Goal: Task Accomplishment & Management: Complete application form

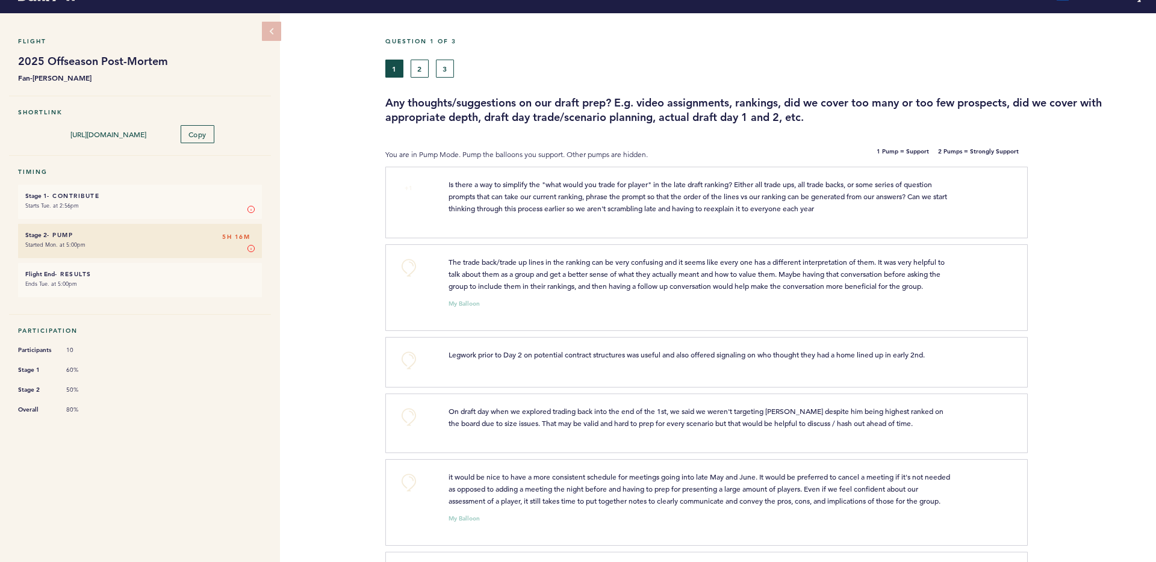
scroll to position [56, 0]
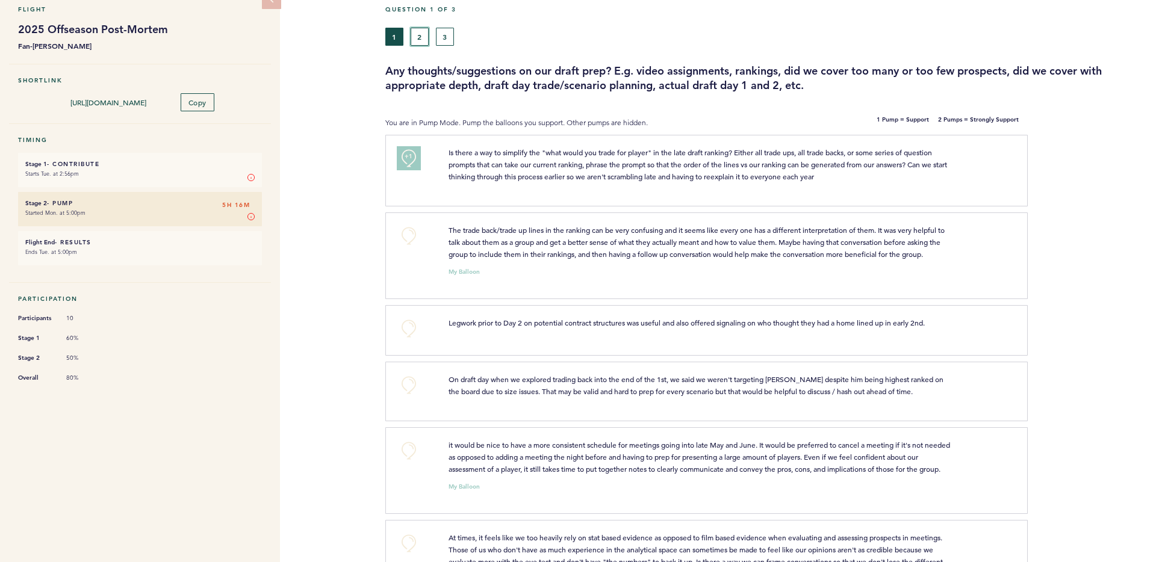
click at [423, 33] on button "2" at bounding box center [420, 37] width 18 height 18
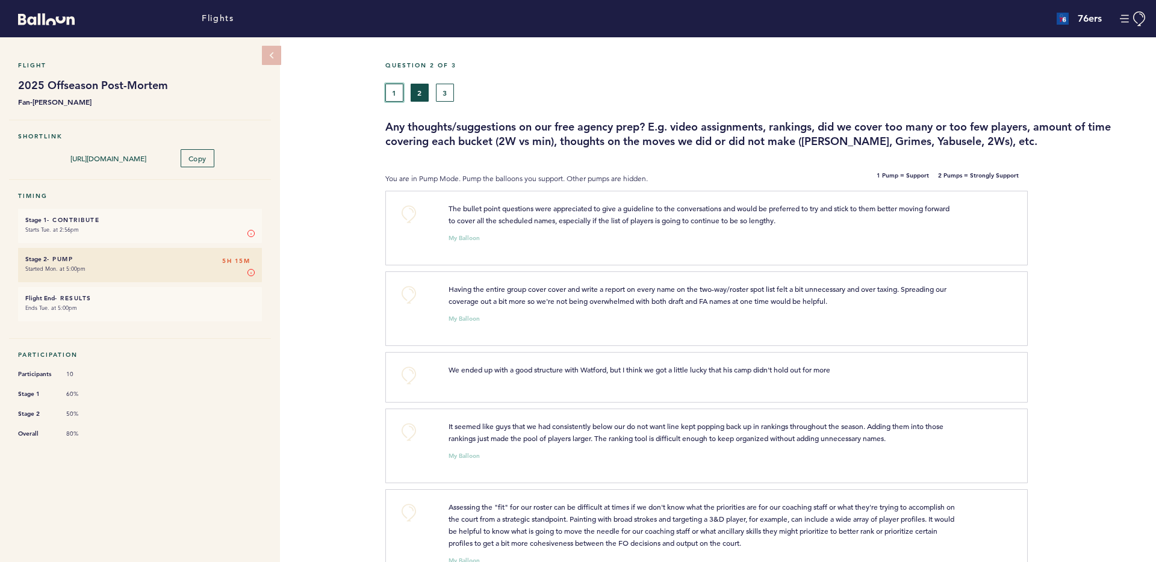
click at [390, 93] on button "1" at bounding box center [394, 93] width 18 height 18
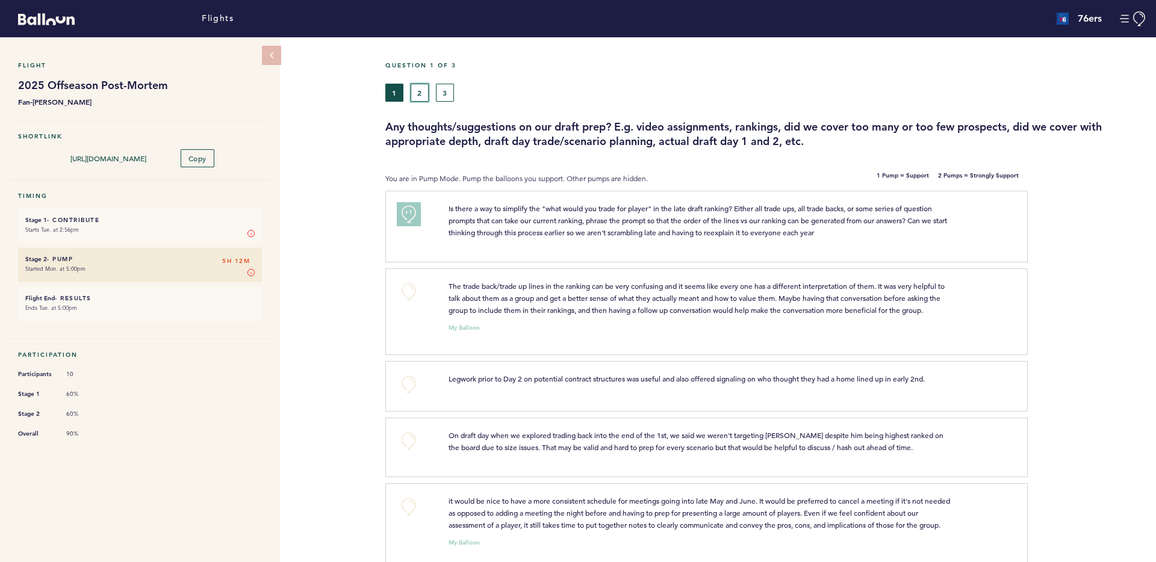
click at [425, 99] on button "2" at bounding box center [420, 93] width 18 height 18
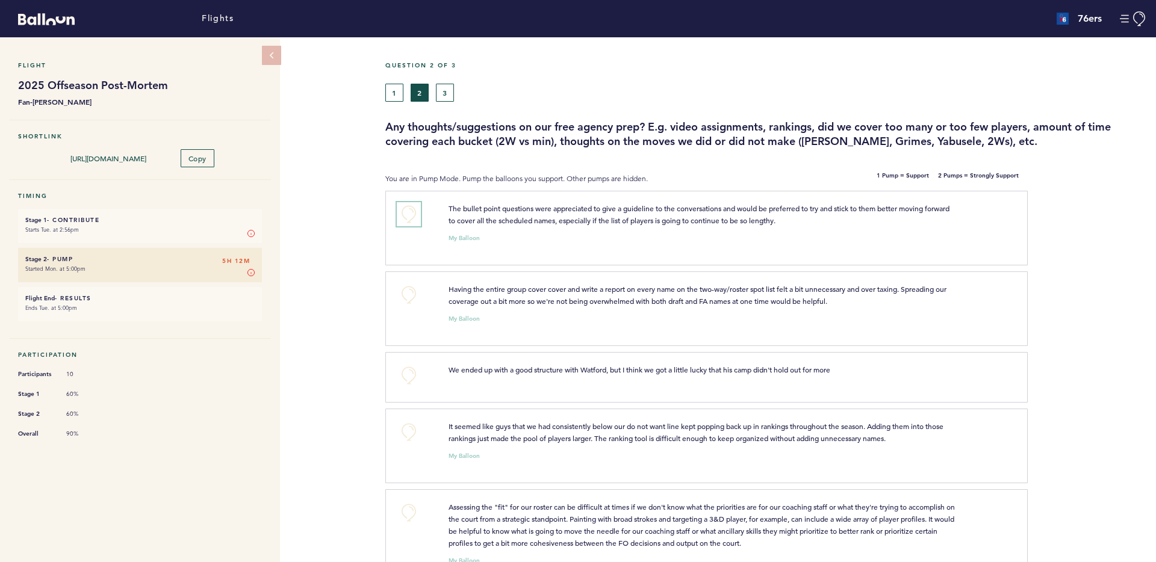
click at [411, 211] on button "+0" at bounding box center [409, 214] width 24 height 24
click at [408, 217] on span "+1" at bounding box center [409, 213] width 8 height 12
click at [408, 217] on span "+2" at bounding box center [409, 213] width 8 height 12
click at [441, 93] on button "3" at bounding box center [445, 93] width 18 height 18
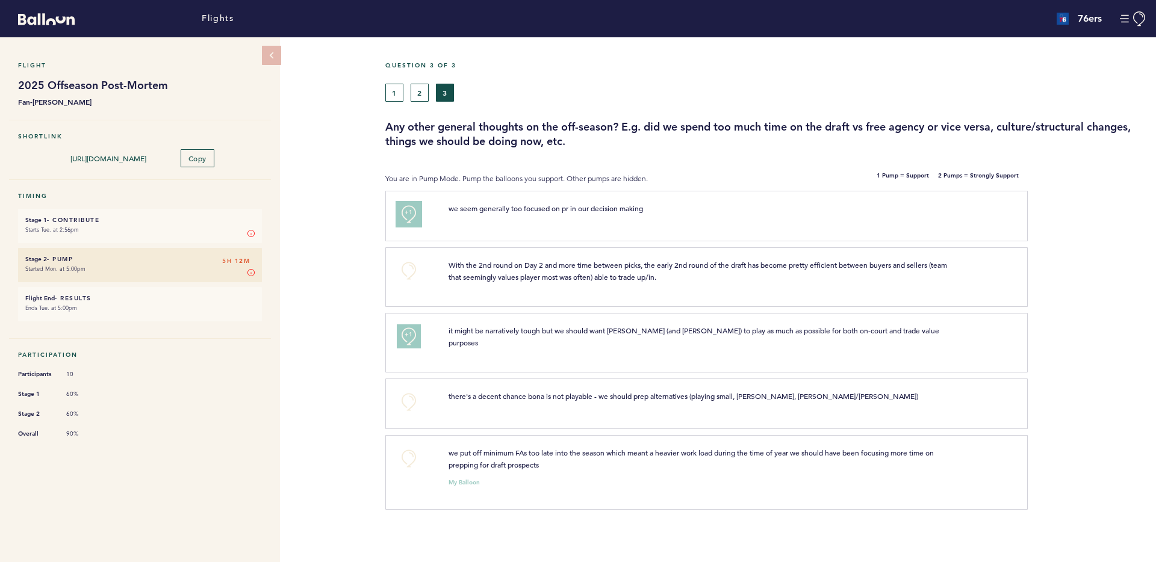
click at [405, 217] on span "+1" at bounding box center [409, 213] width 8 height 12
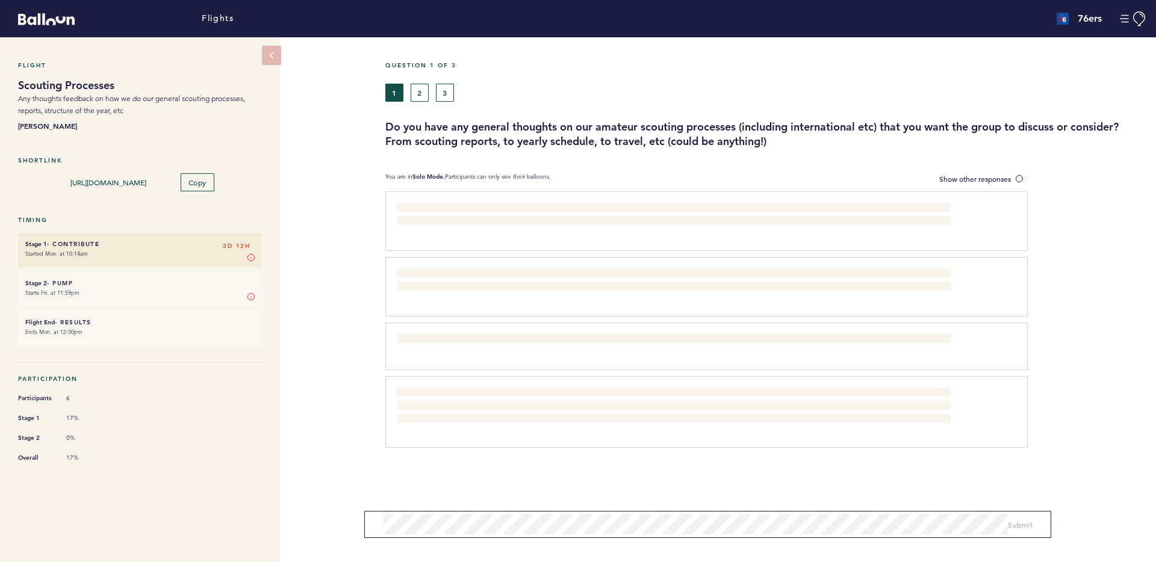
click at [1012, 170] on div "Question 1 of 3 1 2 3 Do you have any general thoughts on our amateur scouting …" at bounding box center [770, 299] width 771 height 525
click at [1017, 177] on span at bounding box center [1022, 179] width 12 height 4
click at [0, 0] on input "Show other responses" at bounding box center [0, 0] width 0 height 0
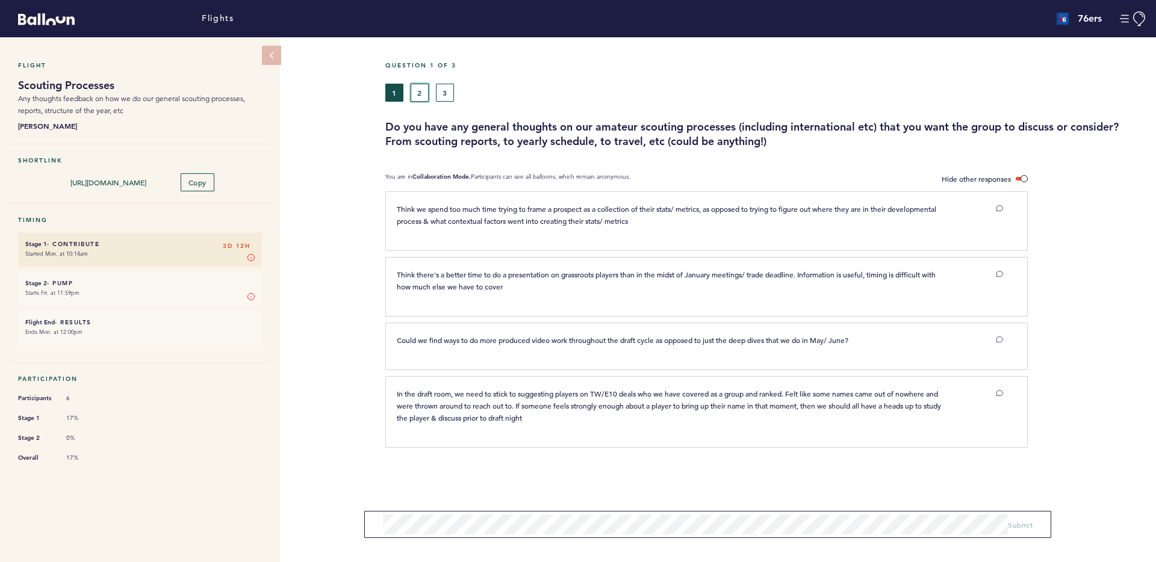
click at [415, 93] on button "2" at bounding box center [420, 93] width 18 height 18
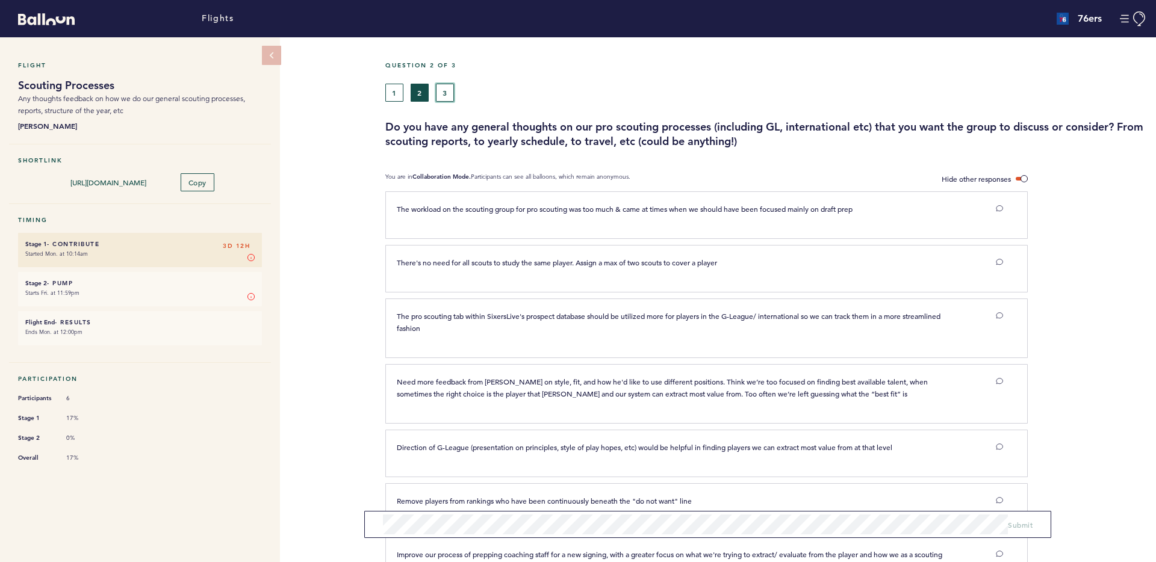
click at [446, 94] on button "3" at bounding box center [445, 93] width 18 height 18
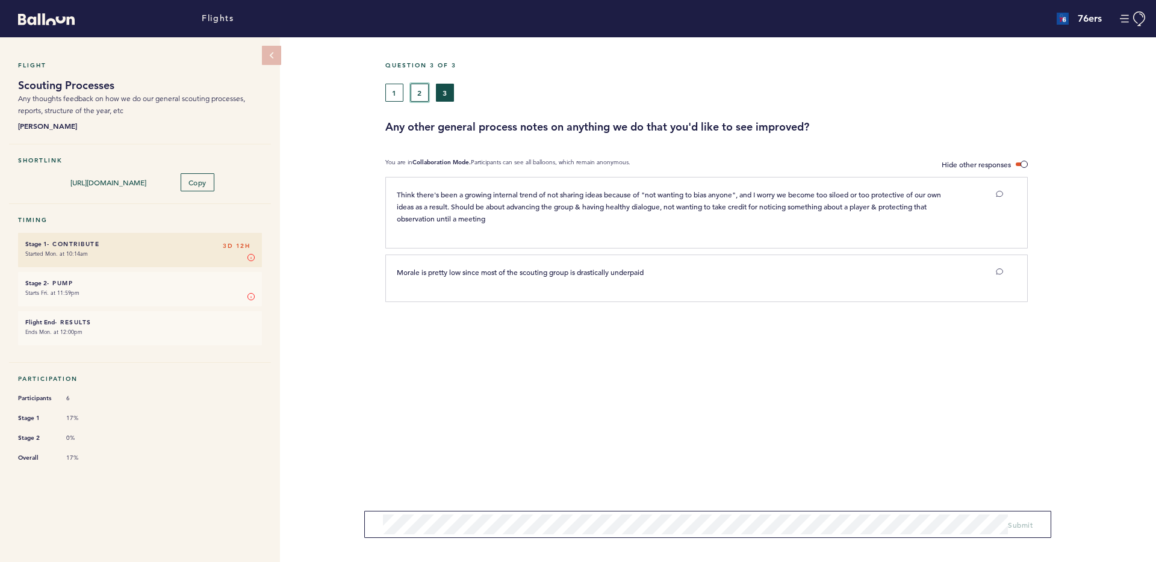
click at [421, 96] on button "2" at bounding box center [420, 93] width 18 height 18
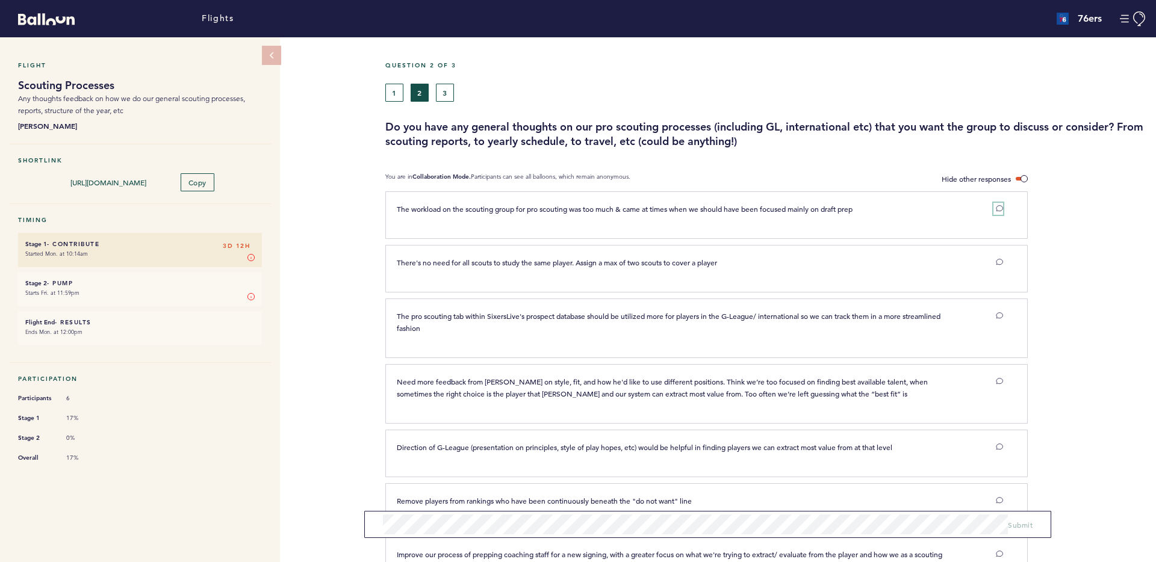
click at [994, 210] on button at bounding box center [999, 209] width 10 height 12
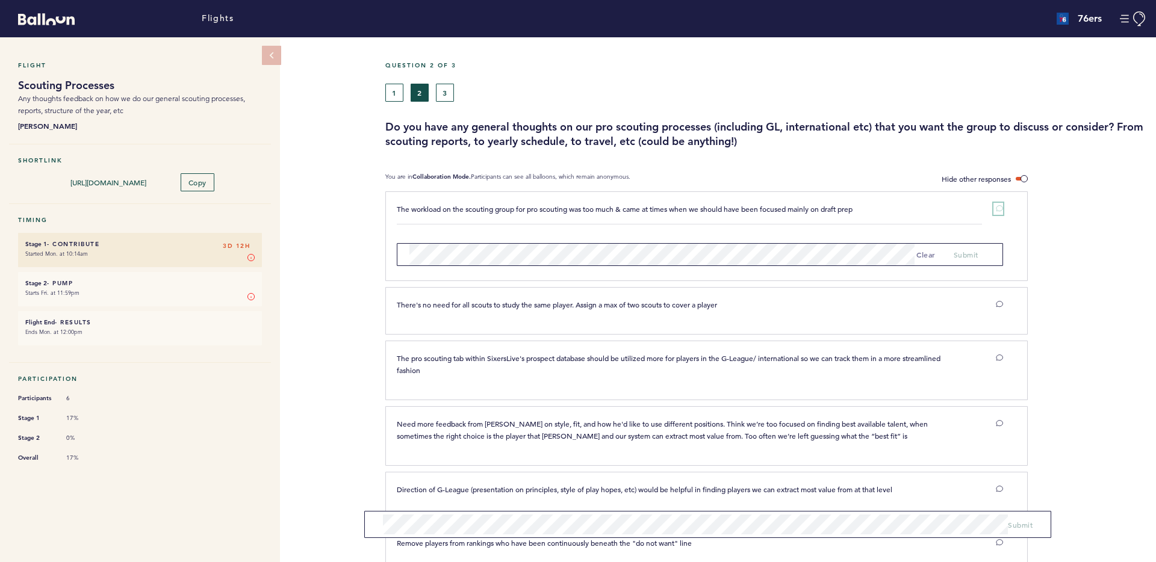
click at [997, 209] on icon at bounding box center [999, 208] width 7 height 7
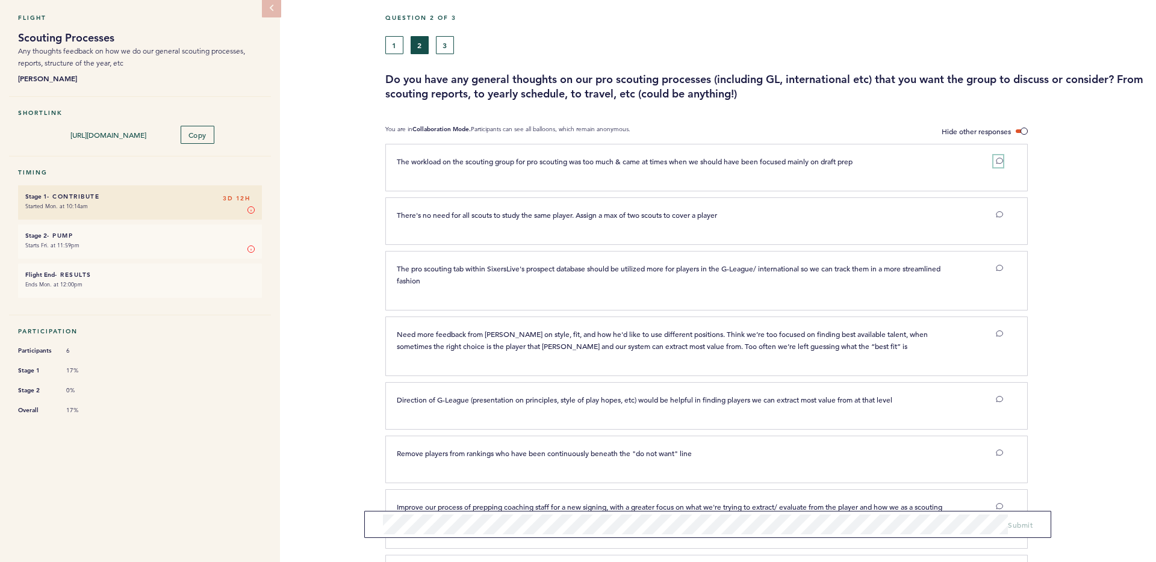
scroll to position [44, 0]
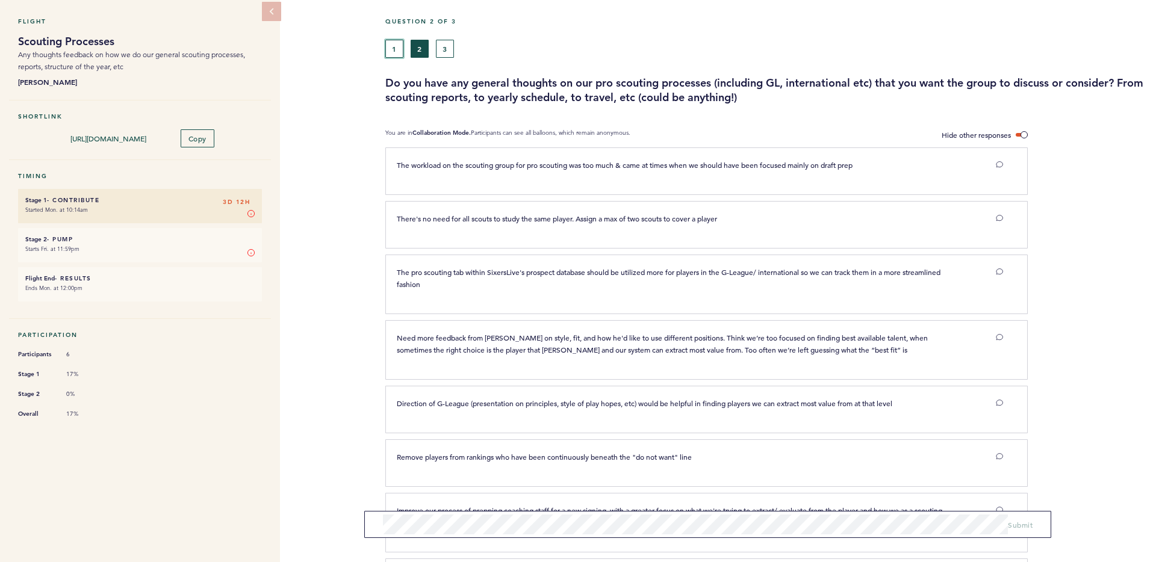
click at [396, 46] on button "1" at bounding box center [394, 49] width 18 height 18
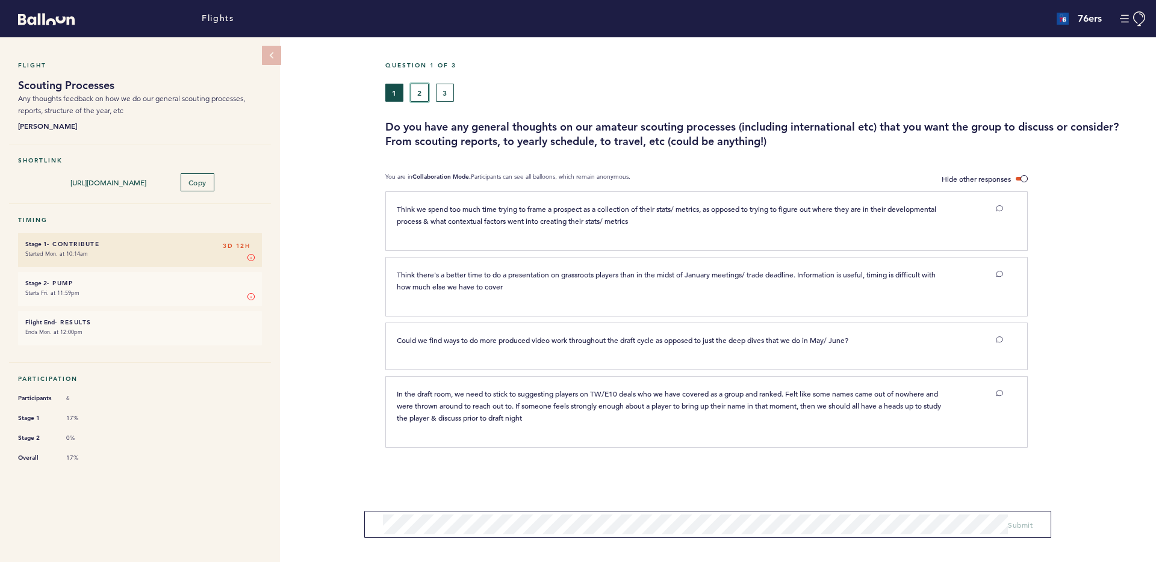
click at [418, 90] on button "2" at bounding box center [420, 93] width 18 height 18
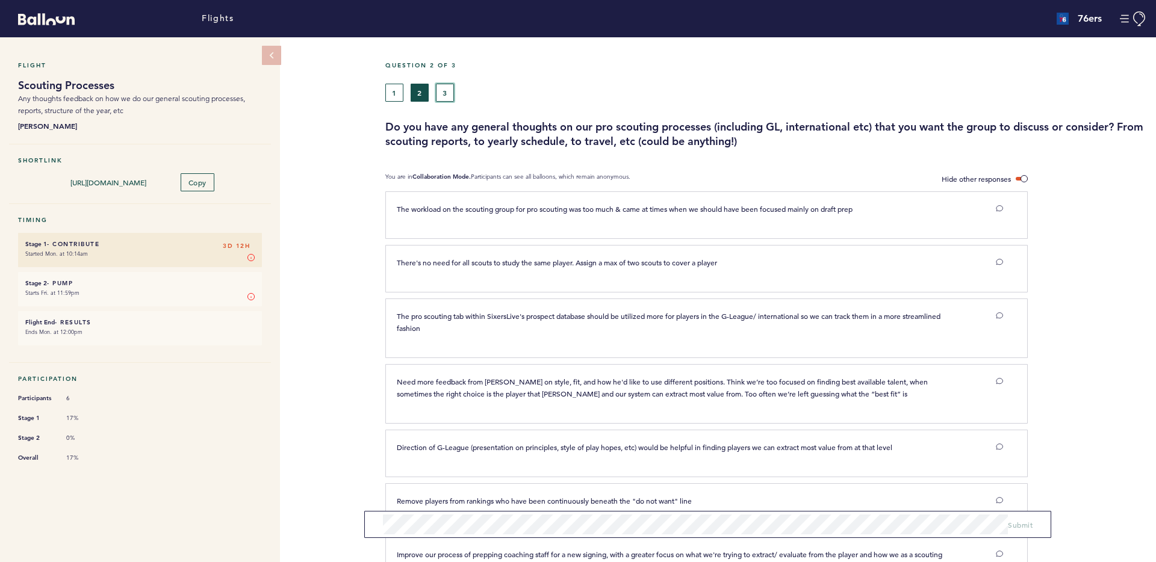
click at [446, 93] on button "3" at bounding box center [445, 93] width 18 height 18
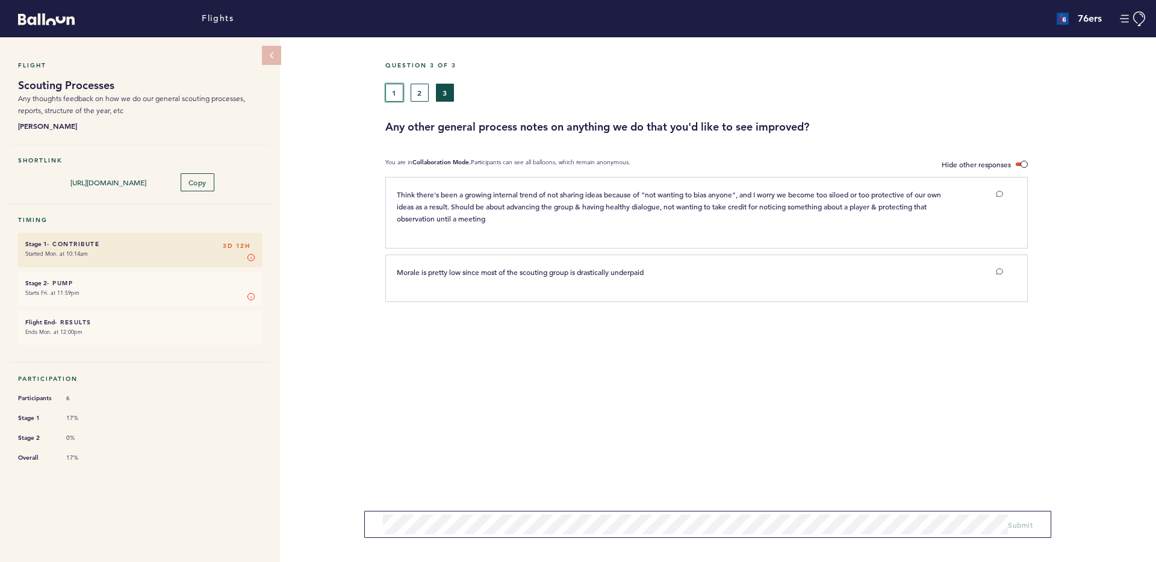
click at [390, 90] on button "1" at bounding box center [394, 93] width 18 height 18
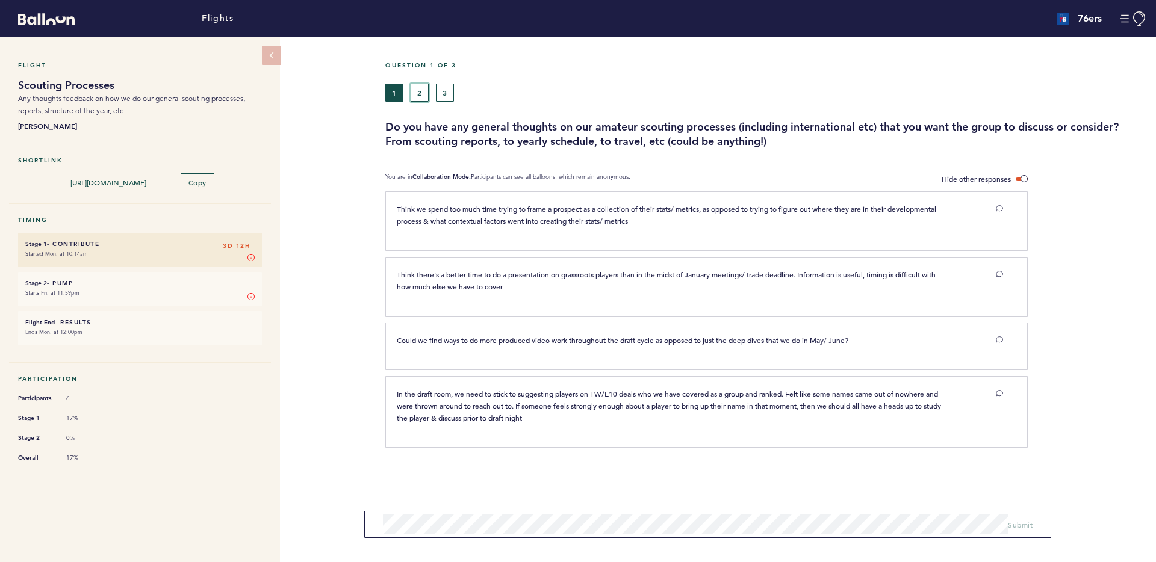
click at [416, 91] on button "2" at bounding box center [420, 93] width 18 height 18
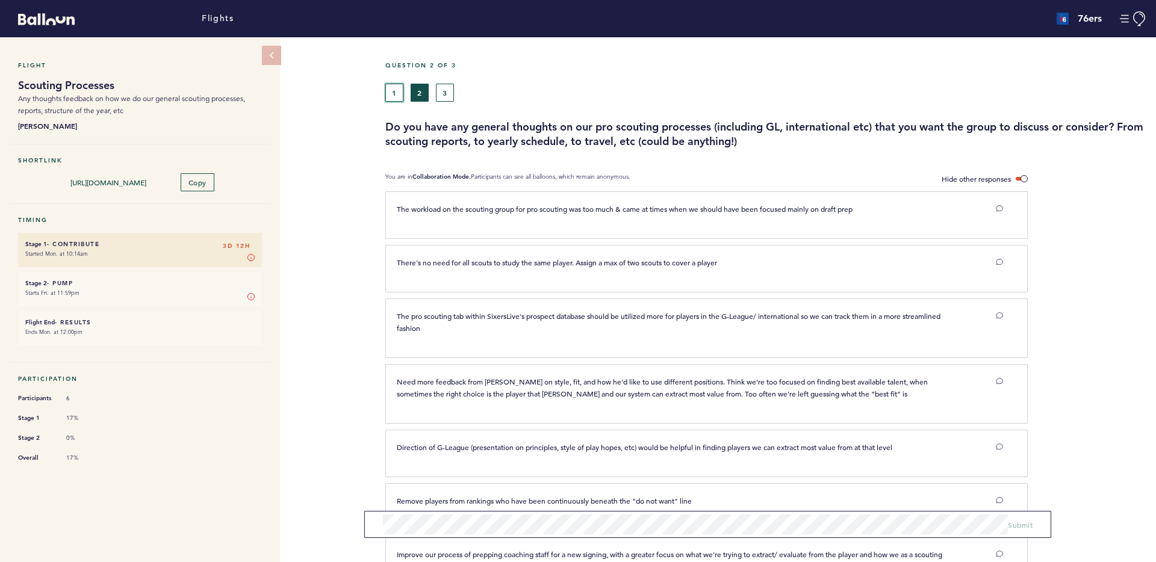
click at [392, 99] on button "1" at bounding box center [394, 93] width 18 height 18
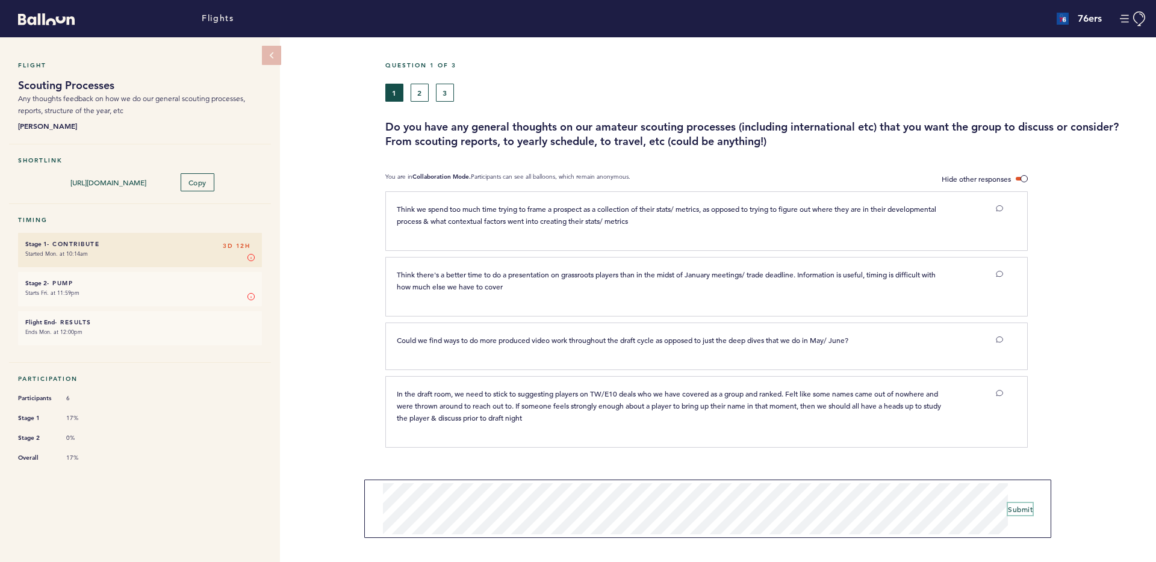
click at [1008, 505] on span "Submit" at bounding box center [1020, 510] width 25 height 10
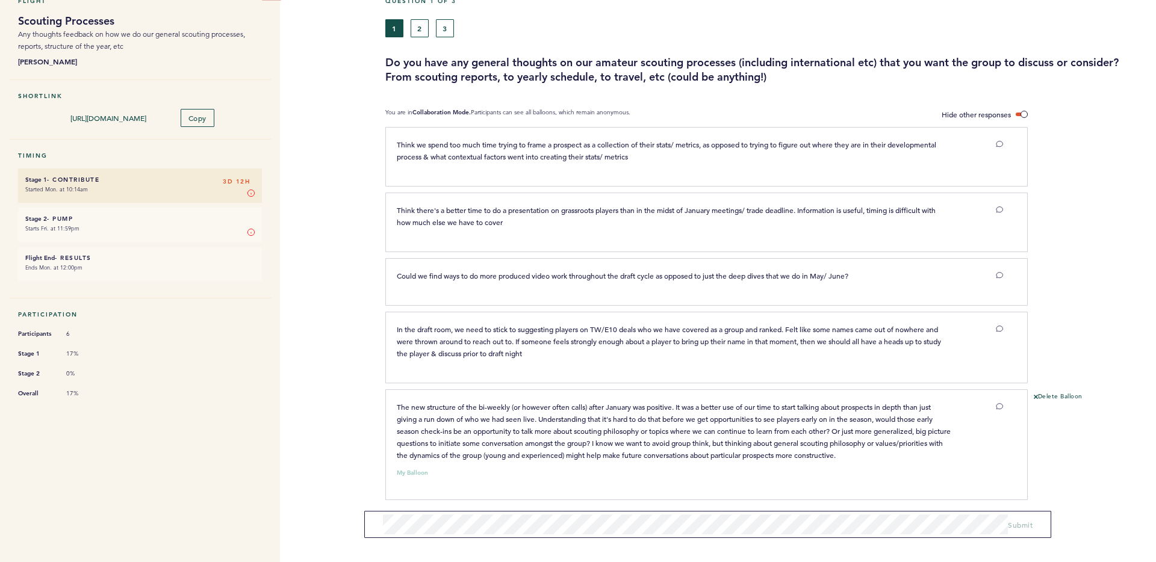
scroll to position [67, 0]
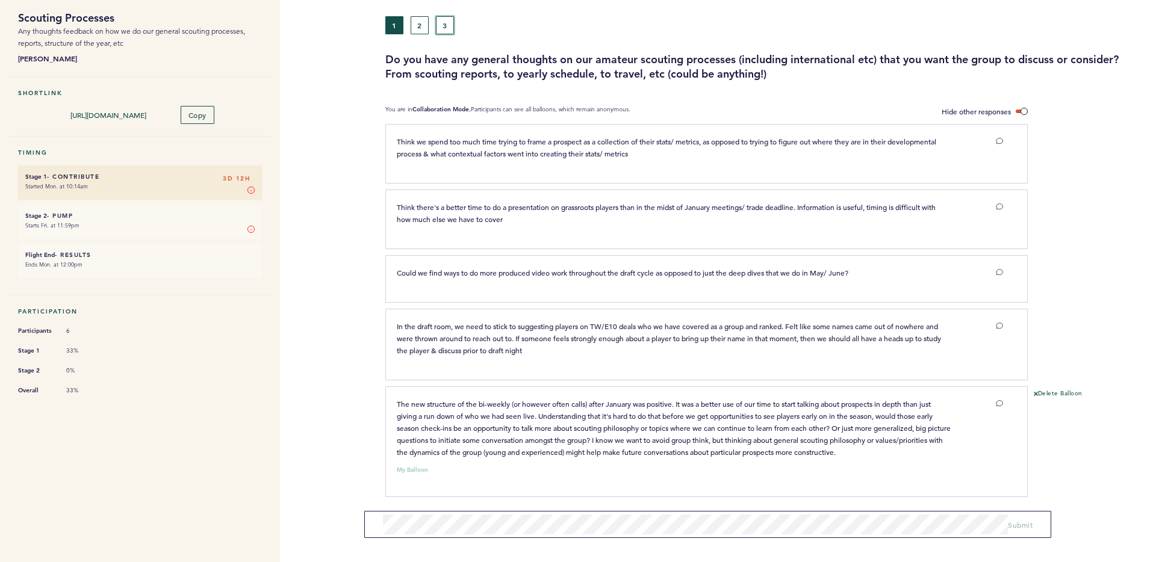
click at [449, 26] on button "3" at bounding box center [445, 25] width 18 height 18
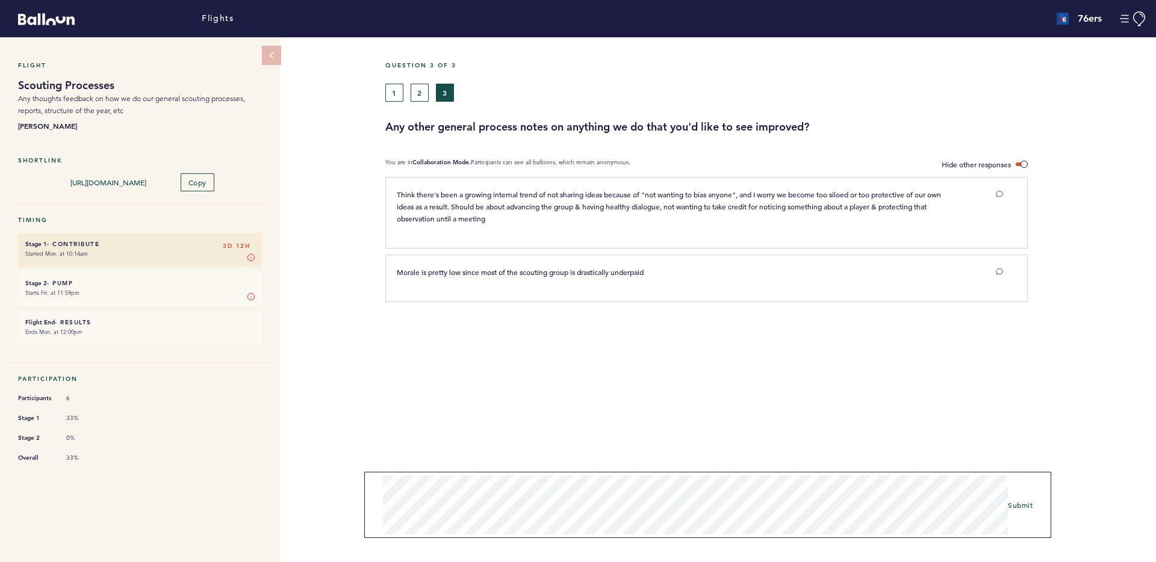
click at [809, 535] on form "Submit" at bounding box center [707, 505] width 687 height 66
click at [1028, 504] on span "Submit" at bounding box center [1020, 505] width 25 height 10
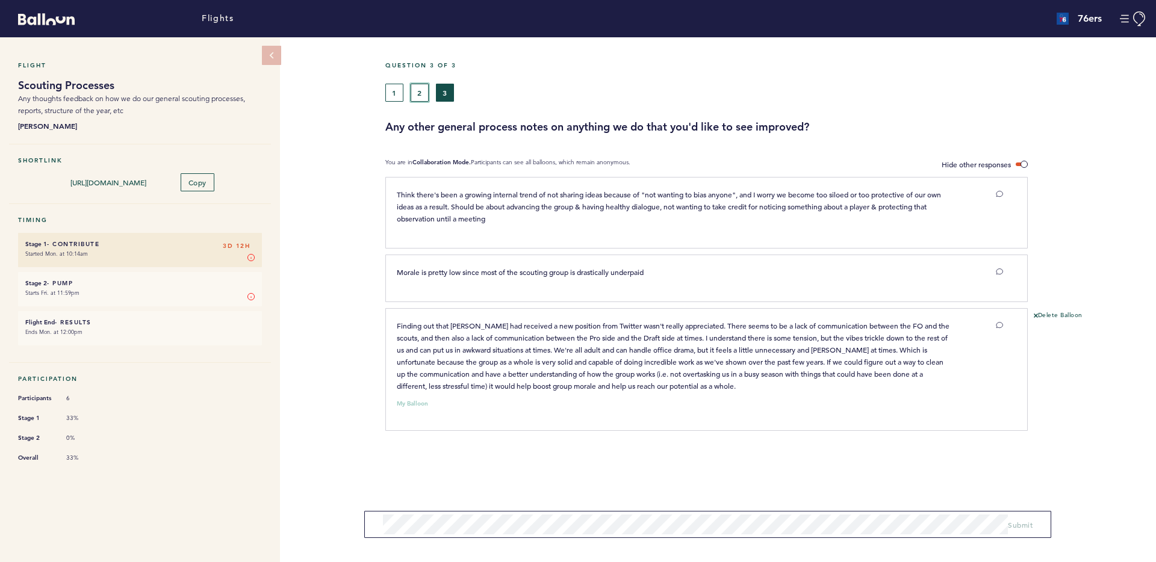
click at [420, 95] on button "2" at bounding box center [420, 93] width 18 height 18
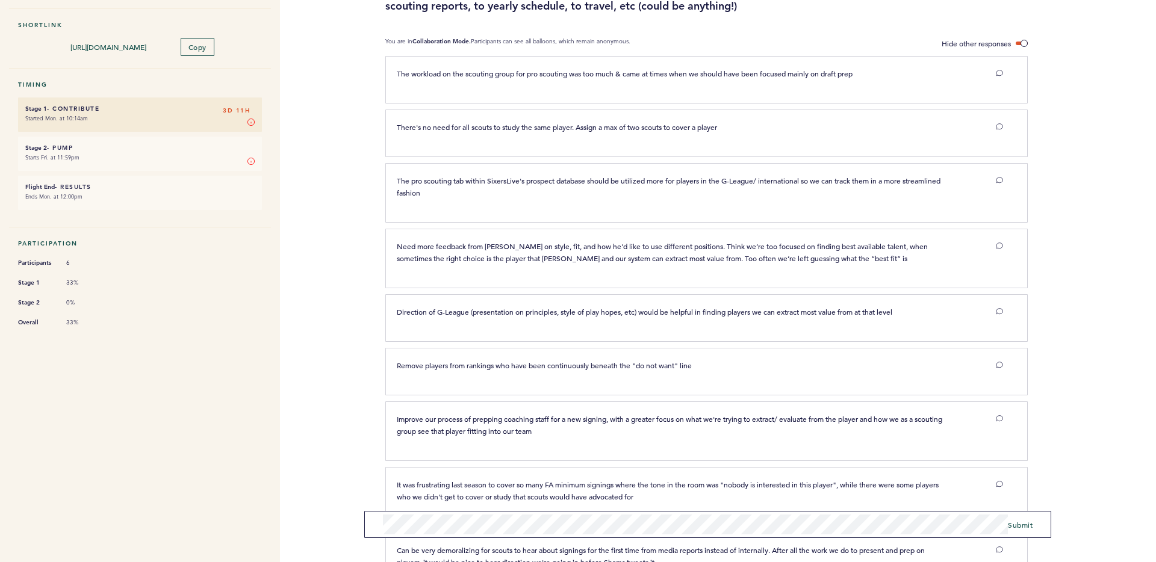
scroll to position [231, 0]
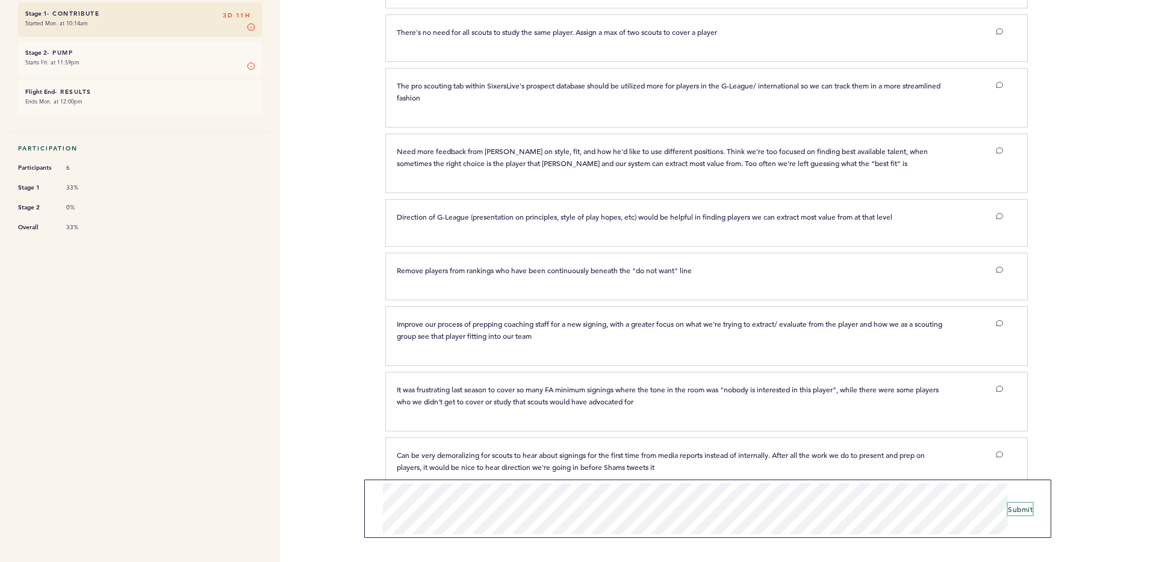
click at [1015, 509] on span "Submit" at bounding box center [1020, 510] width 25 height 10
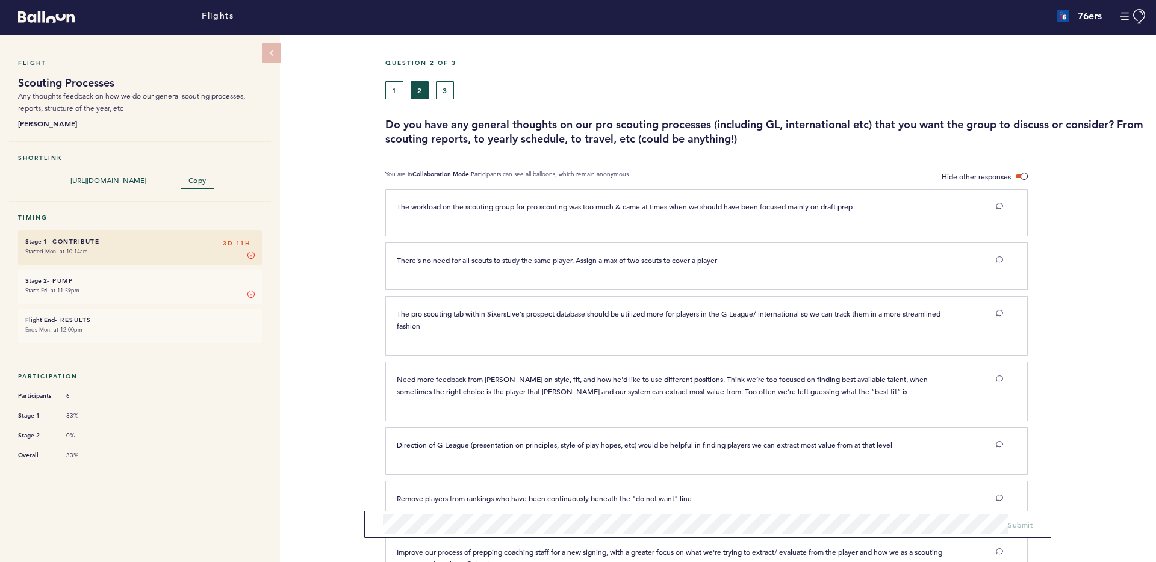
scroll to position [0, 0]
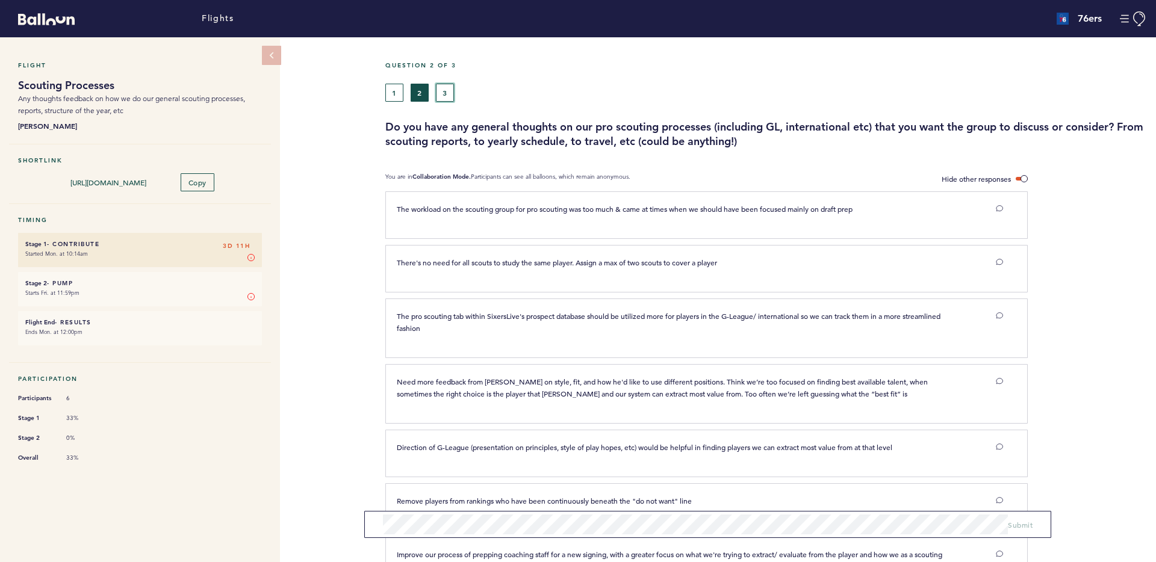
click at [450, 92] on button "3" at bounding box center [445, 93] width 18 height 18
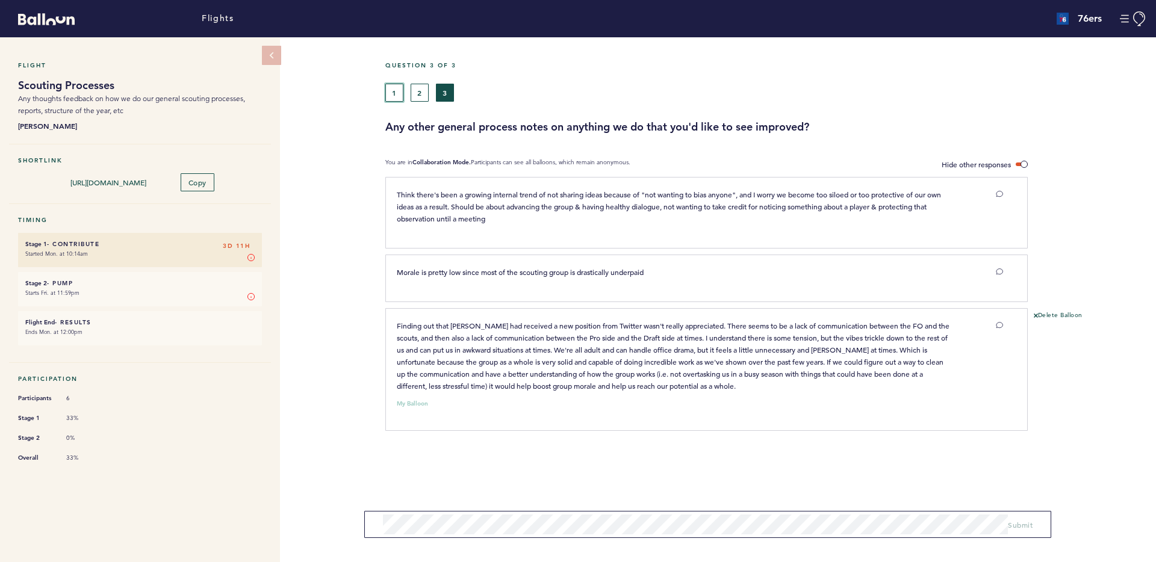
click at [396, 92] on button "1" at bounding box center [394, 93] width 18 height 18
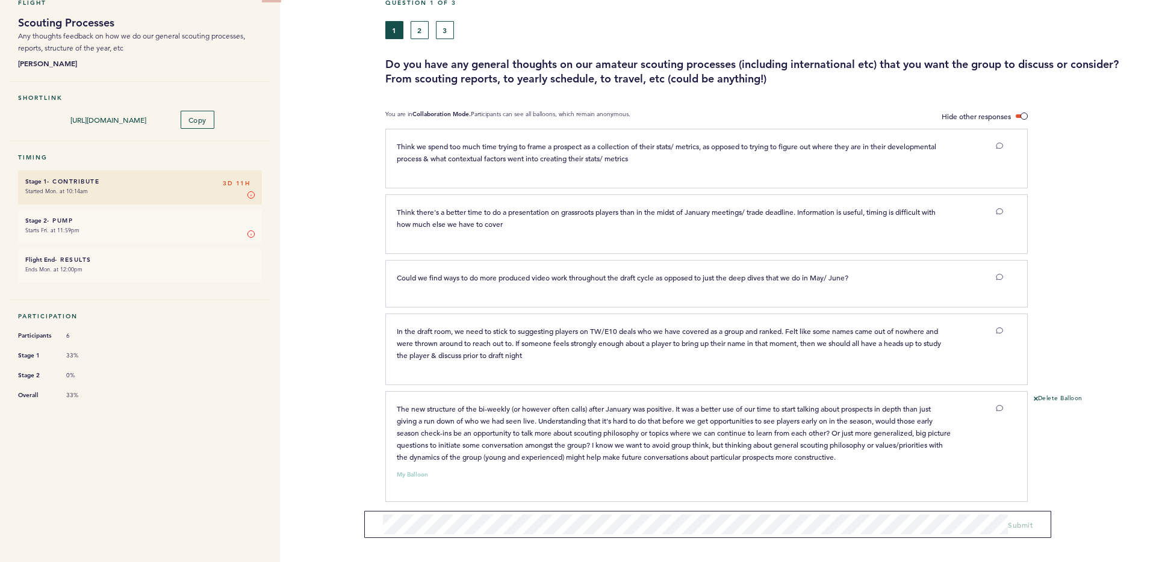
scroll to position [67, 0]
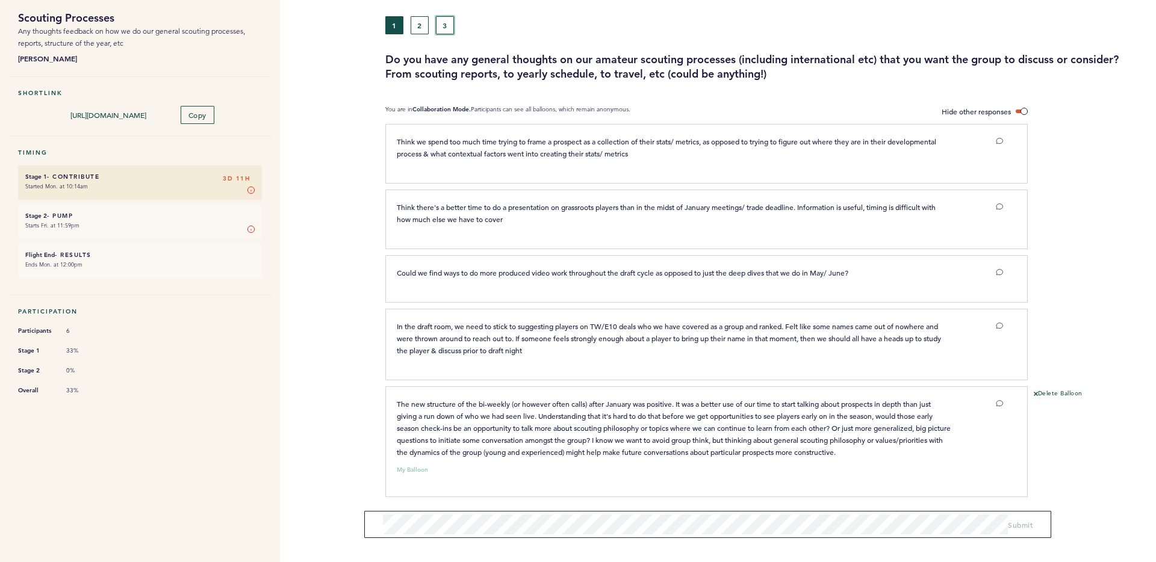
click at [449, 32] on button "3" at bounding box center [445, 25] width 18 height 18
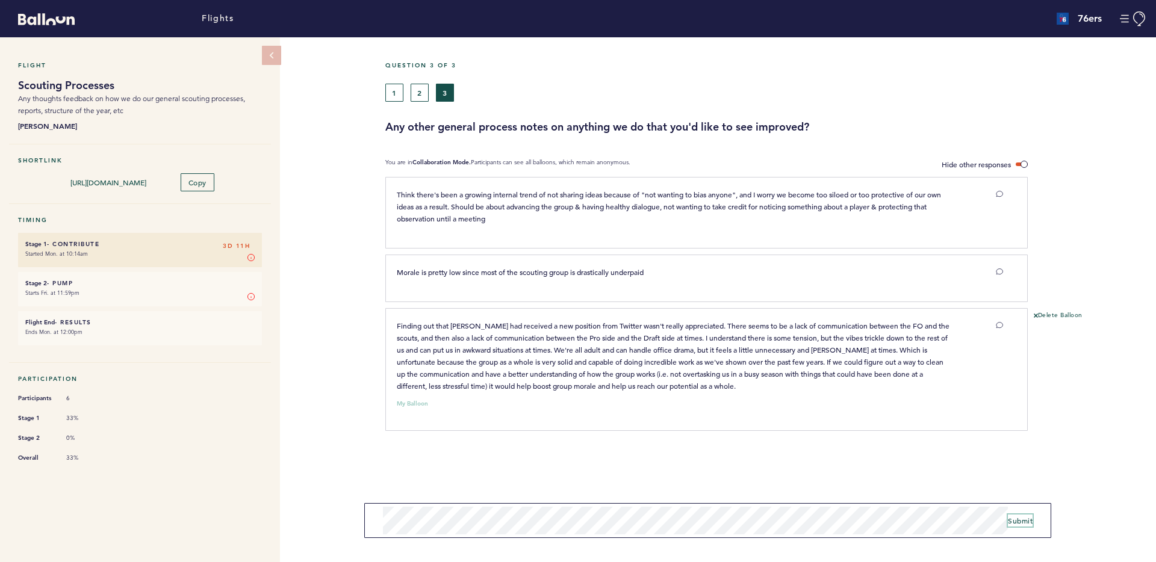
click at [1027, 521] on span "Submit" at bounding box center [1020, 521] width 25 height 10
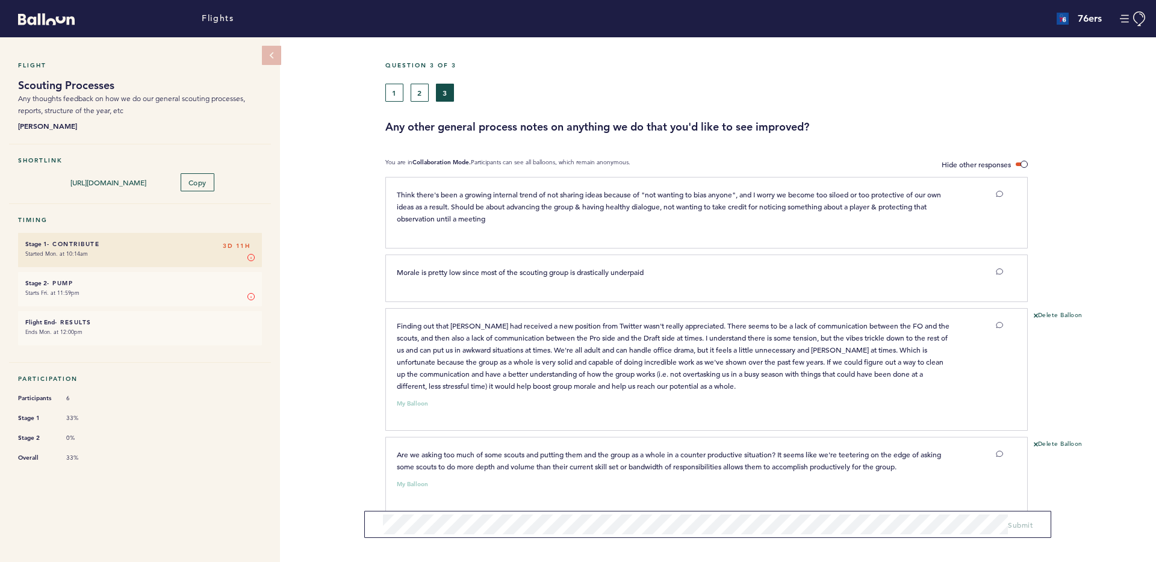
scroll to position [14, 0]
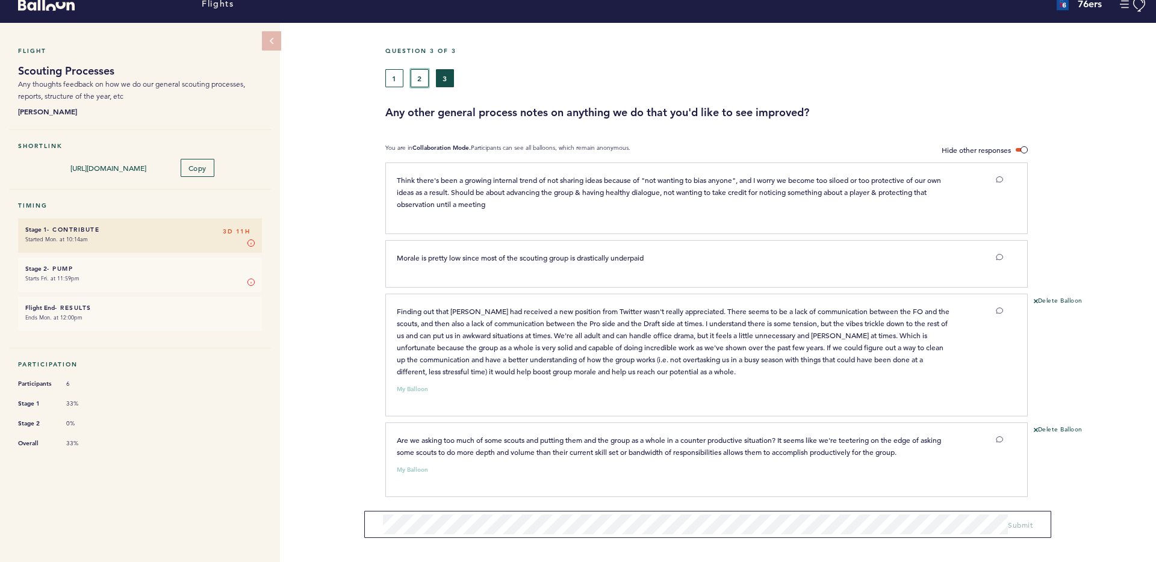
click at [418, 80] on button "2" at bounding box center [420, 78] width 18 height 18
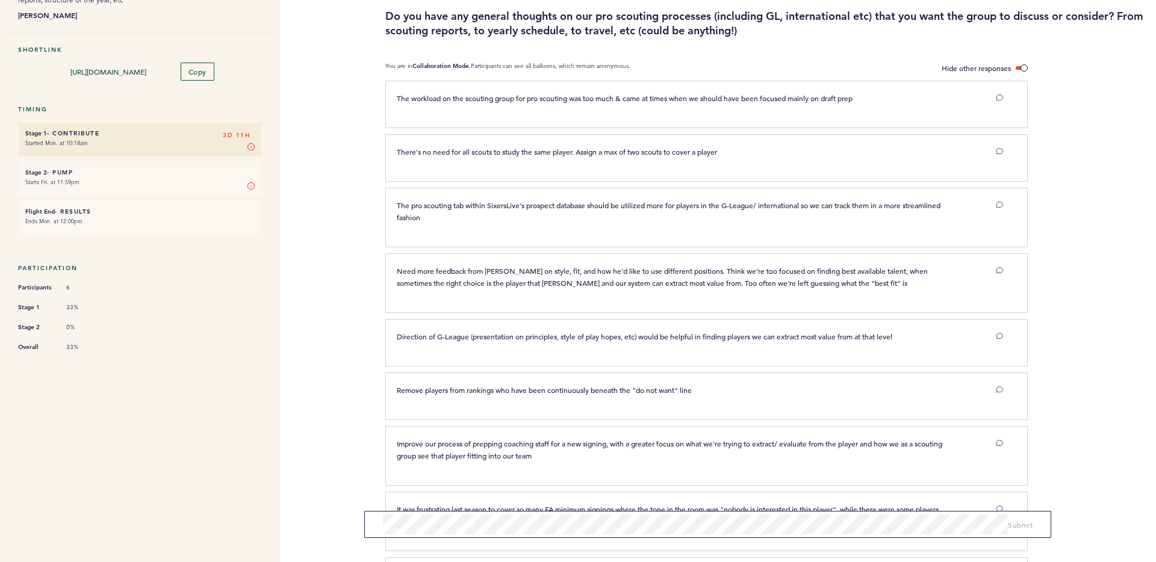
scroll to position [44, 0]
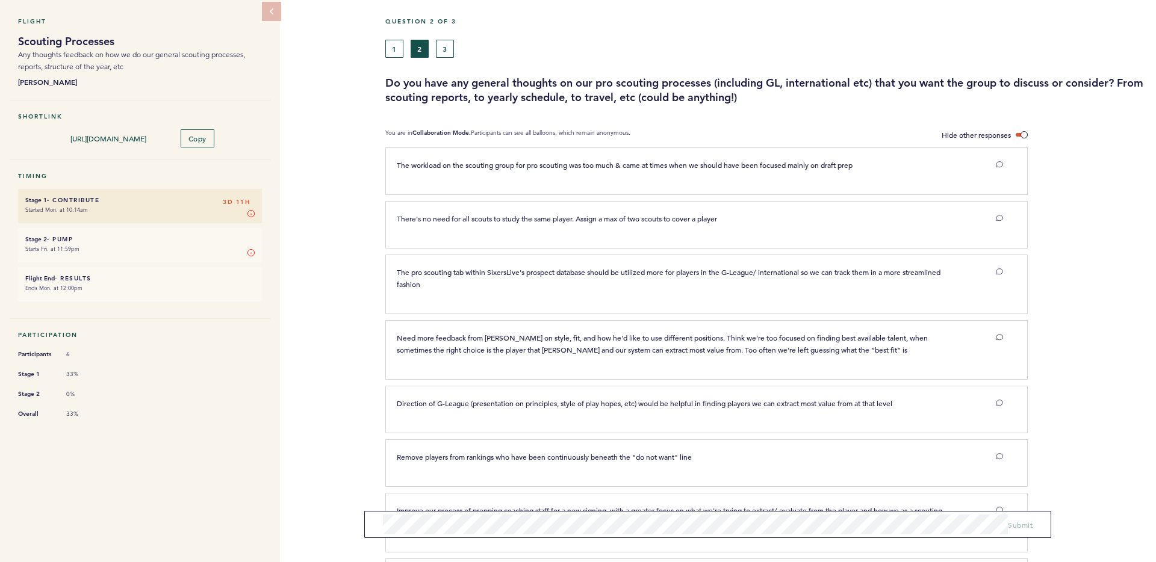
click at [404, 51] on div "1 2 3" at bounding box center [668, 49] width 567 height 18
click at [394, 49] on button "1" at bounding box center [394, 49] width 18 height 18
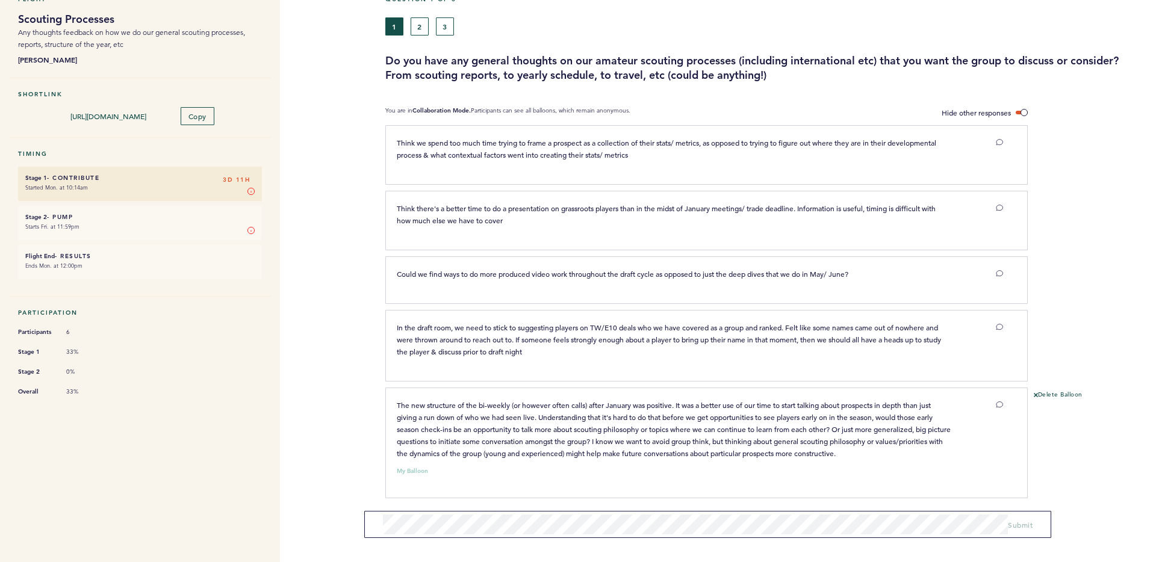
scroll to position [67, 0]
click at [420, 26] on button "2" at bounding box center [420, 25] width 18 height 18
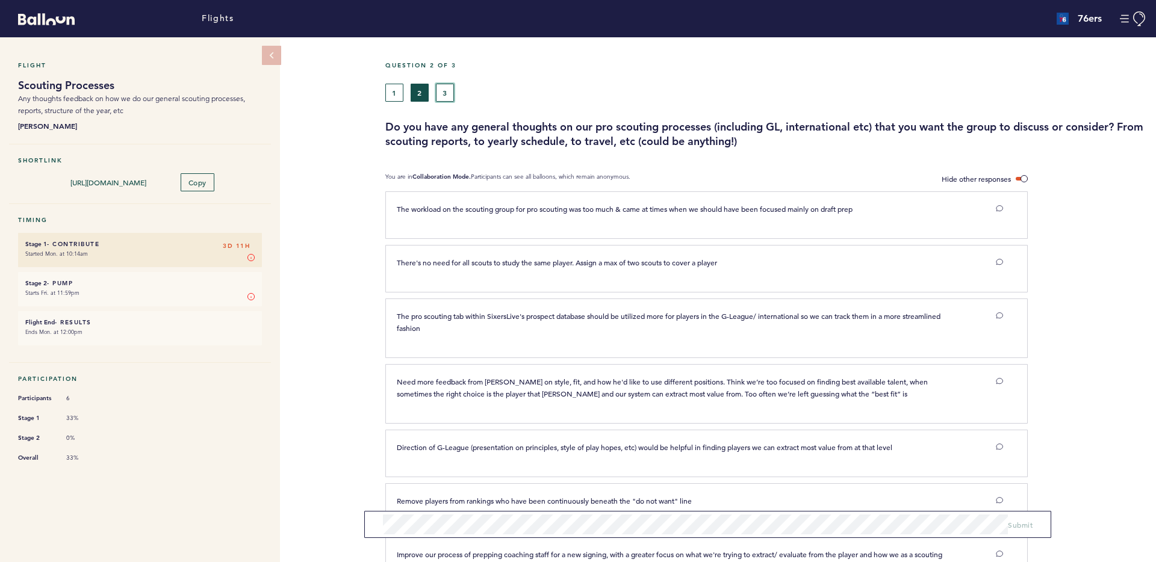
click at [445, 96] on button "3" at bounding box center [445, 93] width 18 height 18
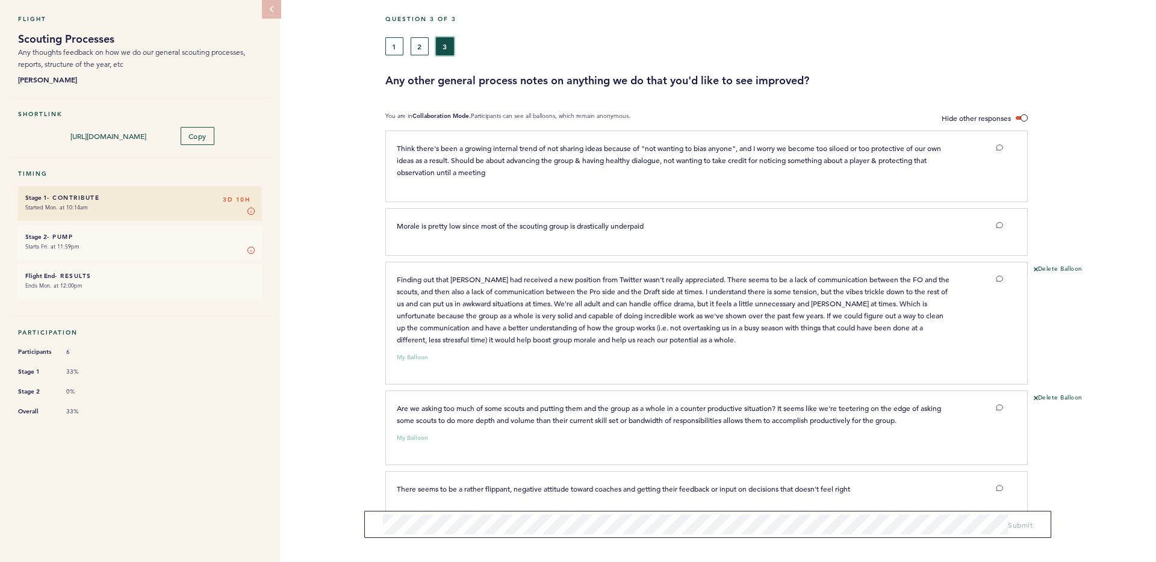
scroll to position [43, 0]
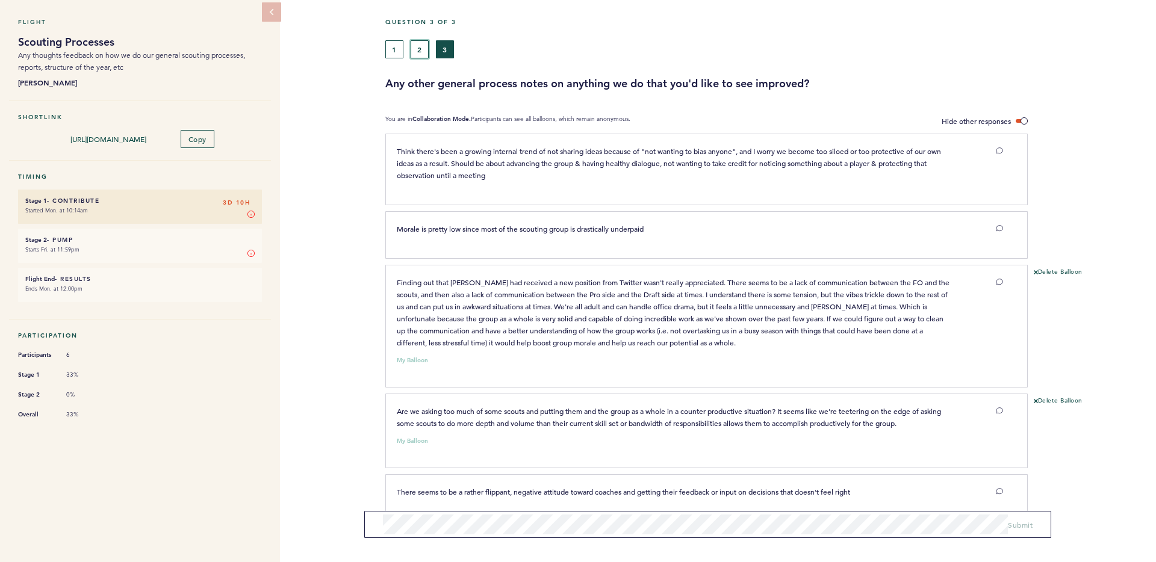
click at [418, 51] on button "2" at bounding box center [420, 49] width 18 height 18
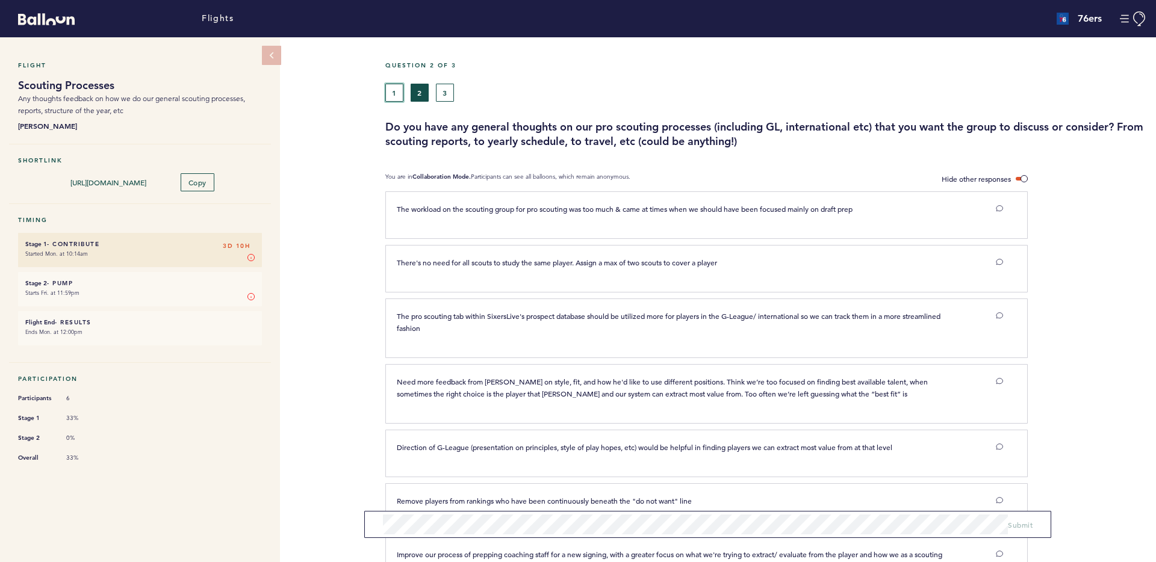
click at [387, 94] on button "1" at bounding box center [394, 93] width 18 height 18
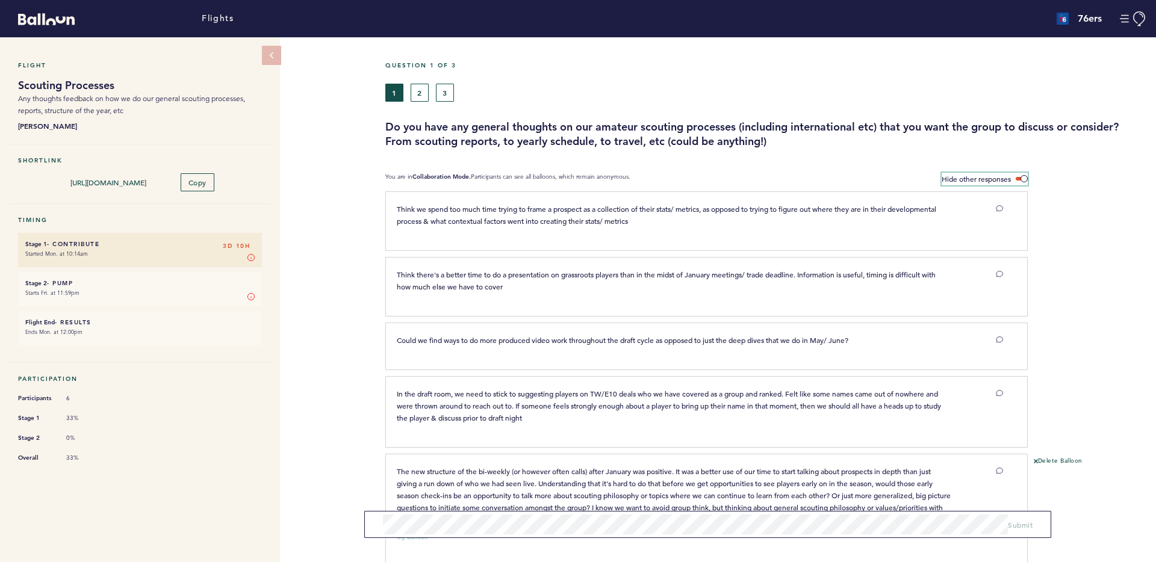
click at [1023, 177] on span at bounding box center [1022, 179] width 12 height 4
click at [0, 0] on input "Hide other responses" at bounding box center [0, 0] width 0 height 0
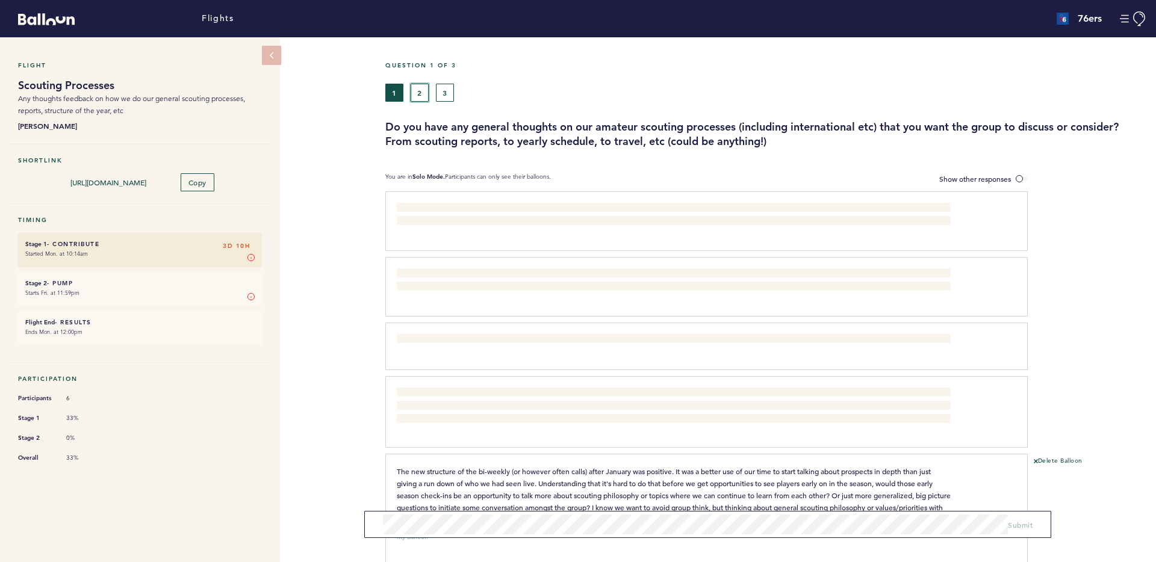
click at [412, 88] on button "2" at bounding box center [420, 93] width 18 height 18
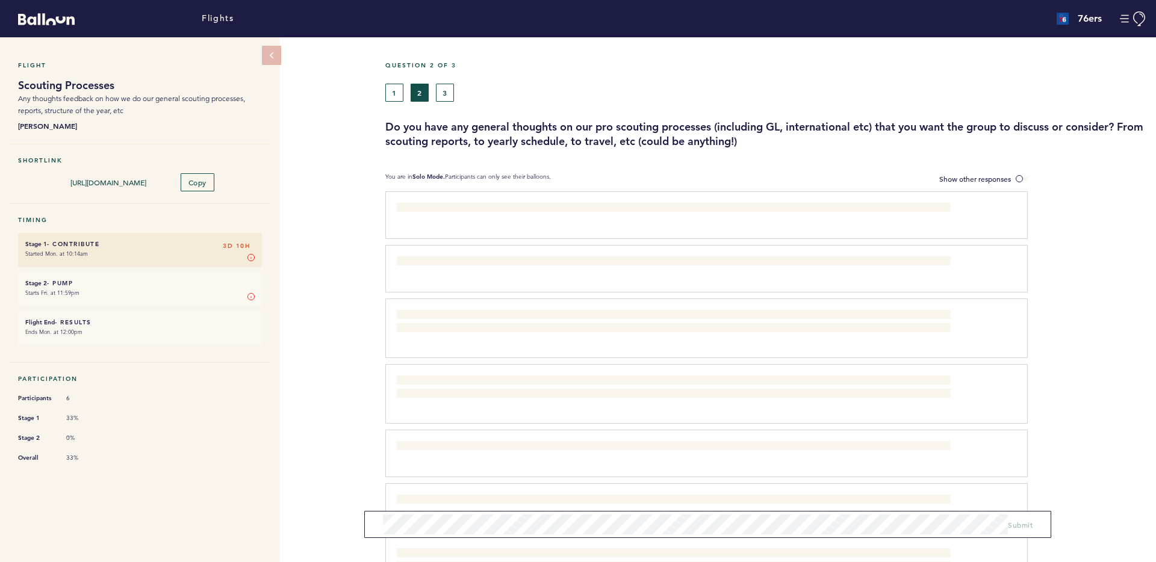
click at [449, 103] on div "Question 2 of 3 1 2 3 Do you have any general thoughts on our pro scouting proc…" at bounding box center [770, 104] width 771 height 87
click at [449, 98] on button "3" at bounding box center [445, 93] width 18 height 18
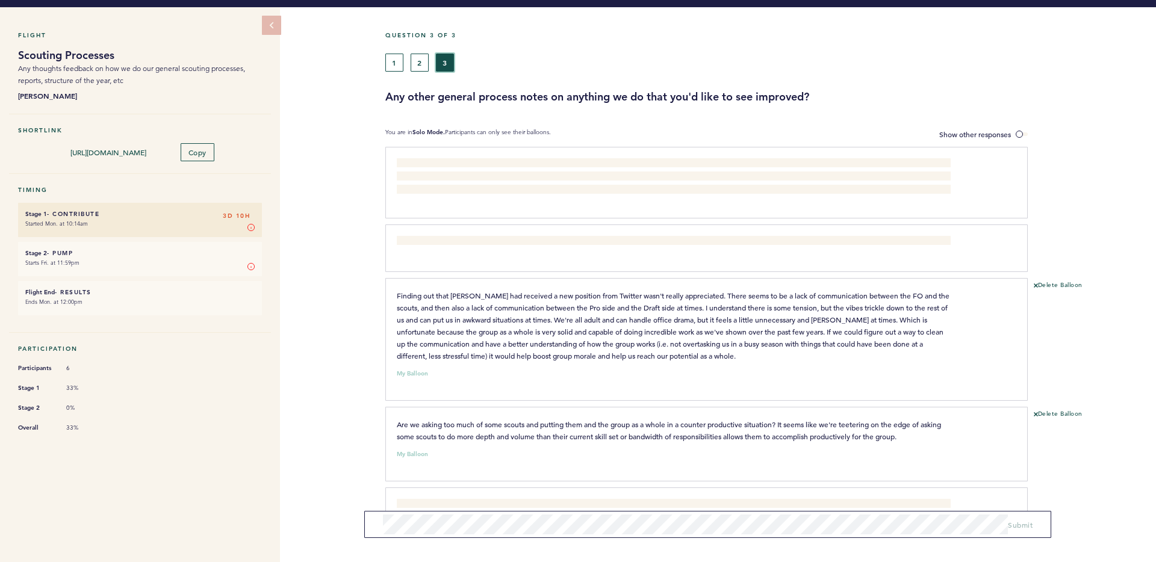
scroll to position [68, 0]
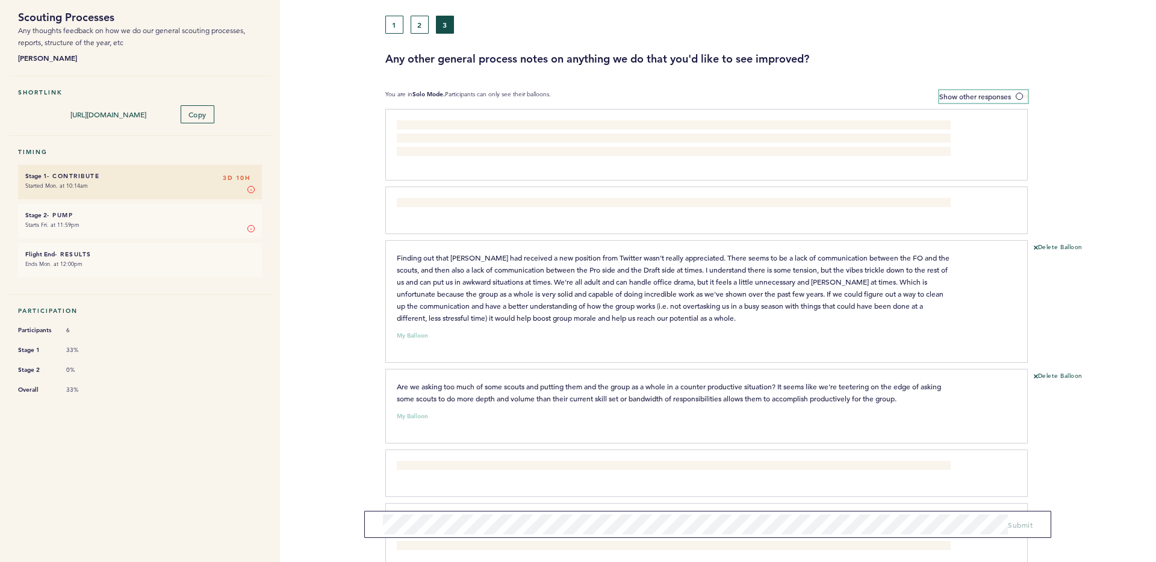
click at [1022, 96] on span at bounding box center [1022, 97] width 12 height 4
click at [0, 0] on input "Show other responses" at bounding box center [0, 0] width 0 height 0
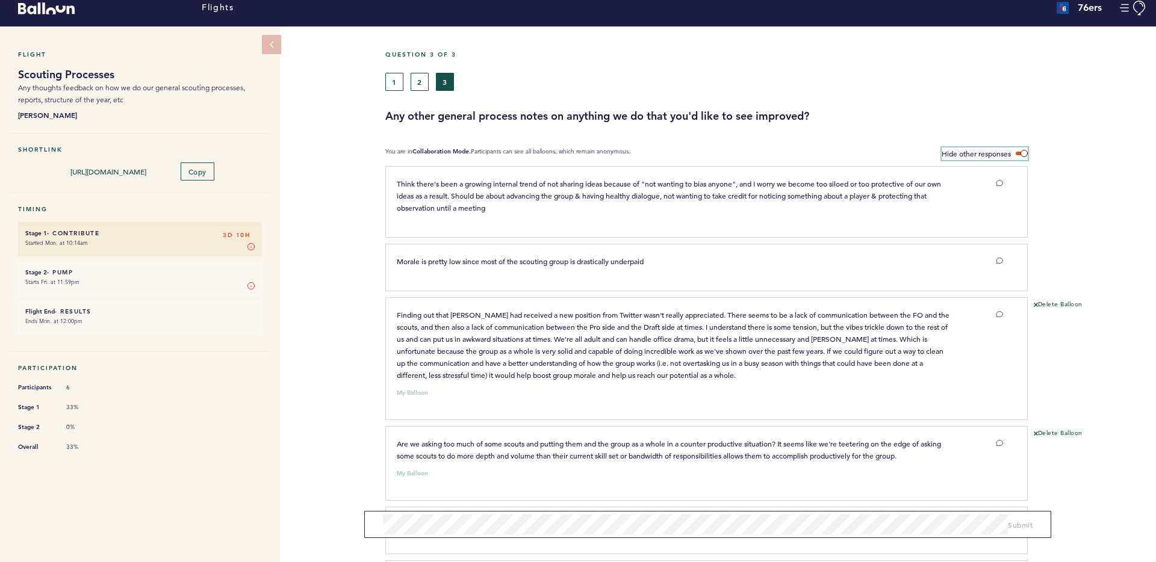
scroll to position [0, 0]
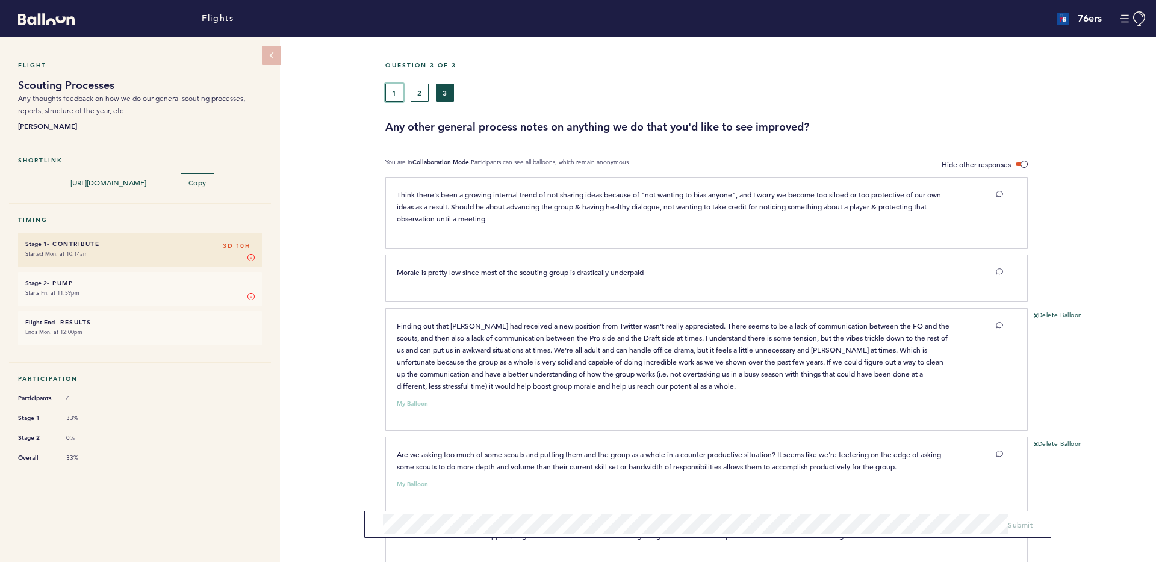
click at [394, 94] on button "1" at bounding box center [394, 93] width 18 height 18
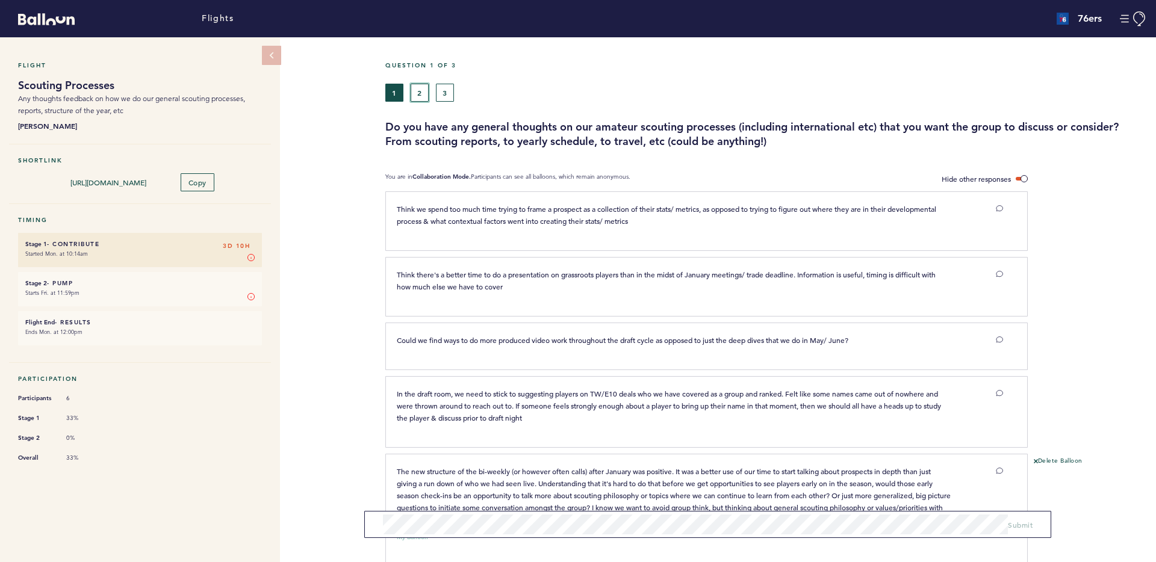
click at [423, 90] on button "2" at bounding box center [420, 93] width 18 height 18
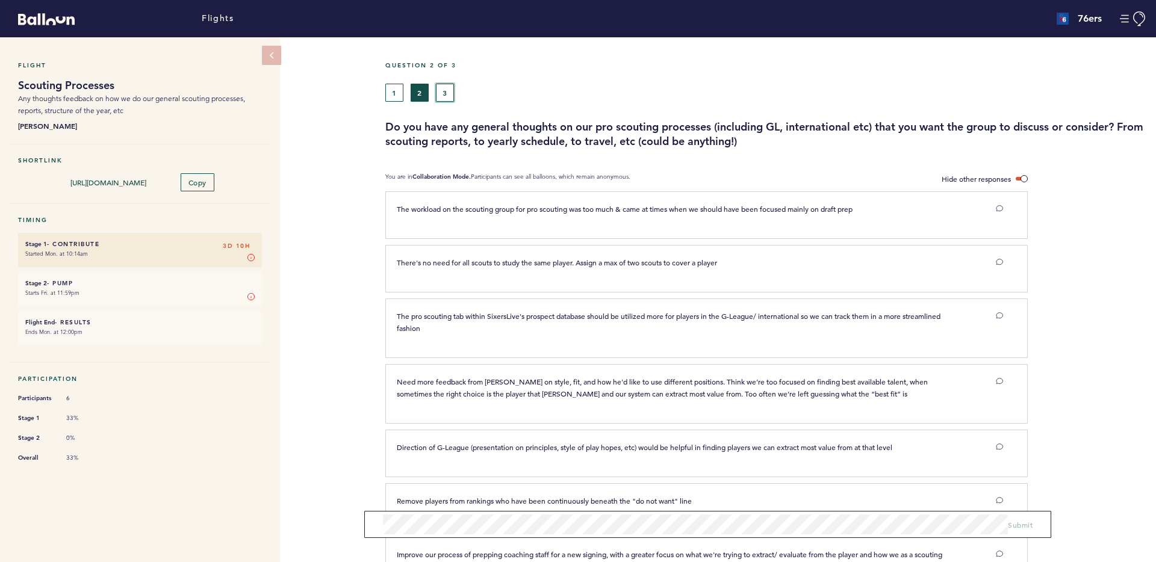
click at [445, 89] on button "3" at bounding box center [445, 93] width 18 height 18
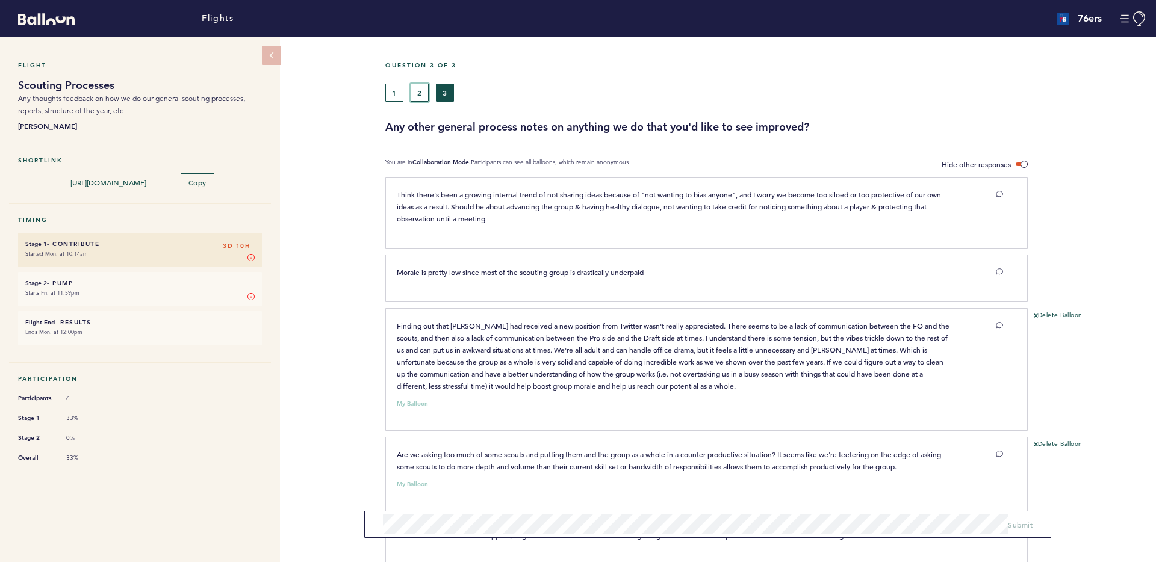
click at [423, 91] on button "2" at bounding box center [420, 93] width 18 height 18
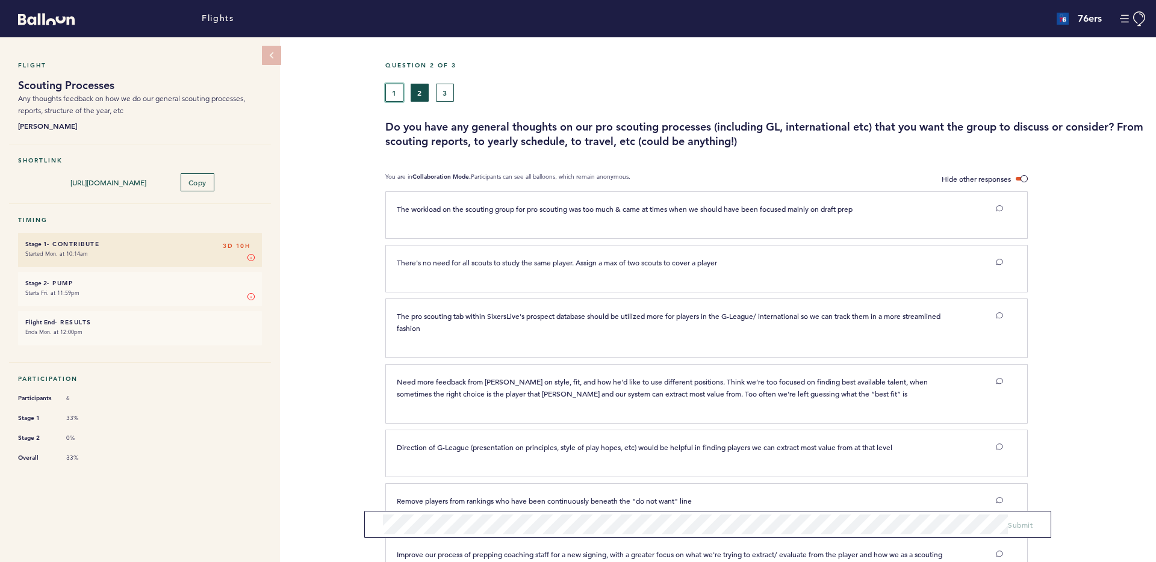
click at [388, 90] on button "1" at bounding box center [394, 93] width 18 height 18
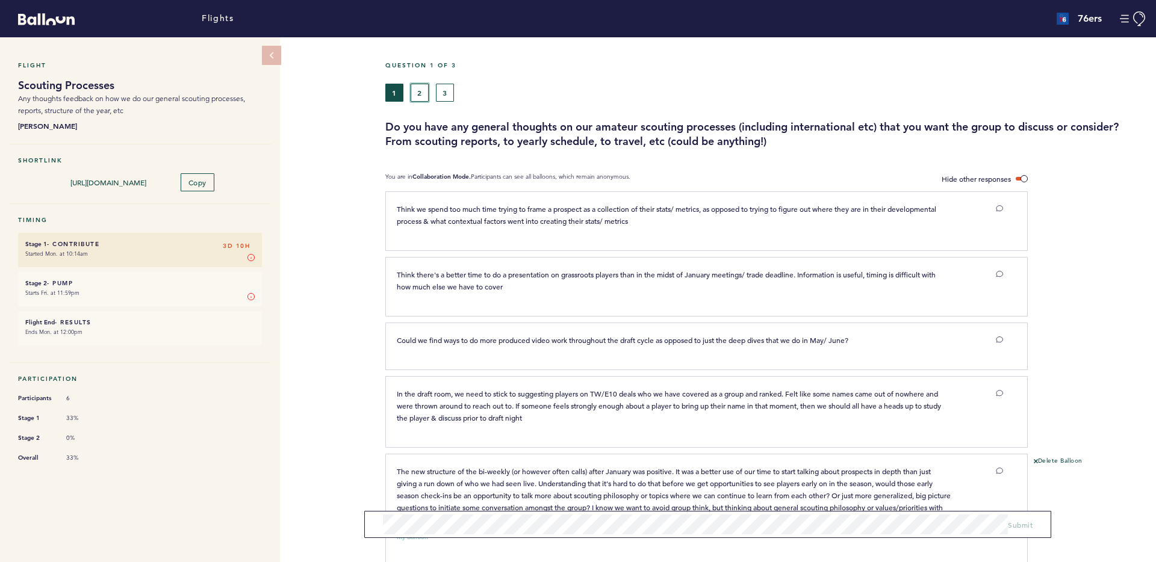
click at [420, 92] on button "2" at bounding box center [420, 93] width 18 height 18
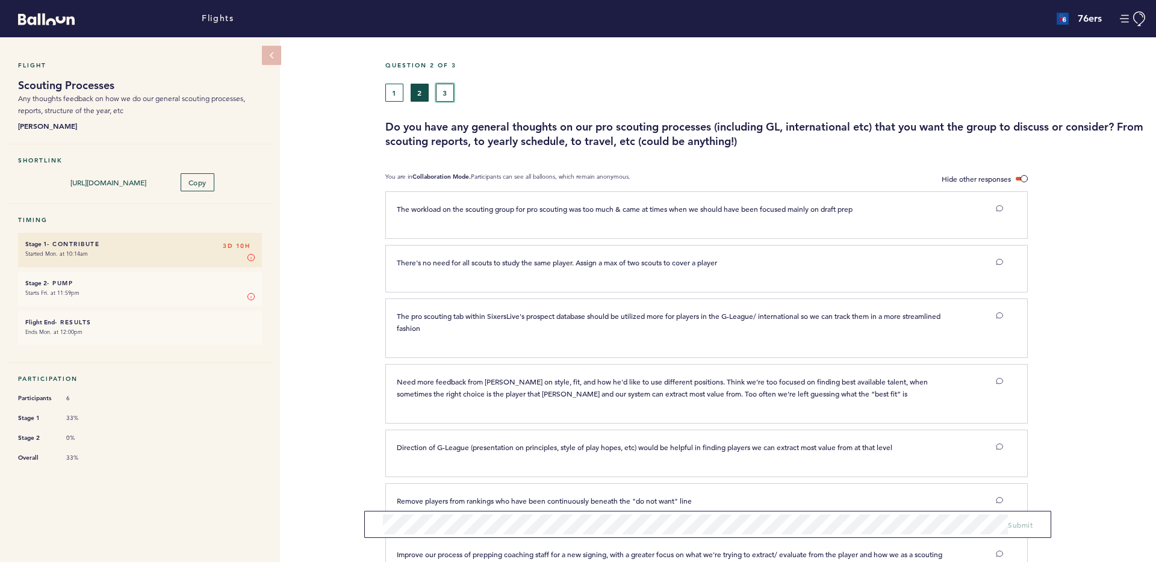
click at [452, 89] on button "3" at bounding box center [445, 93] width 18 height 18
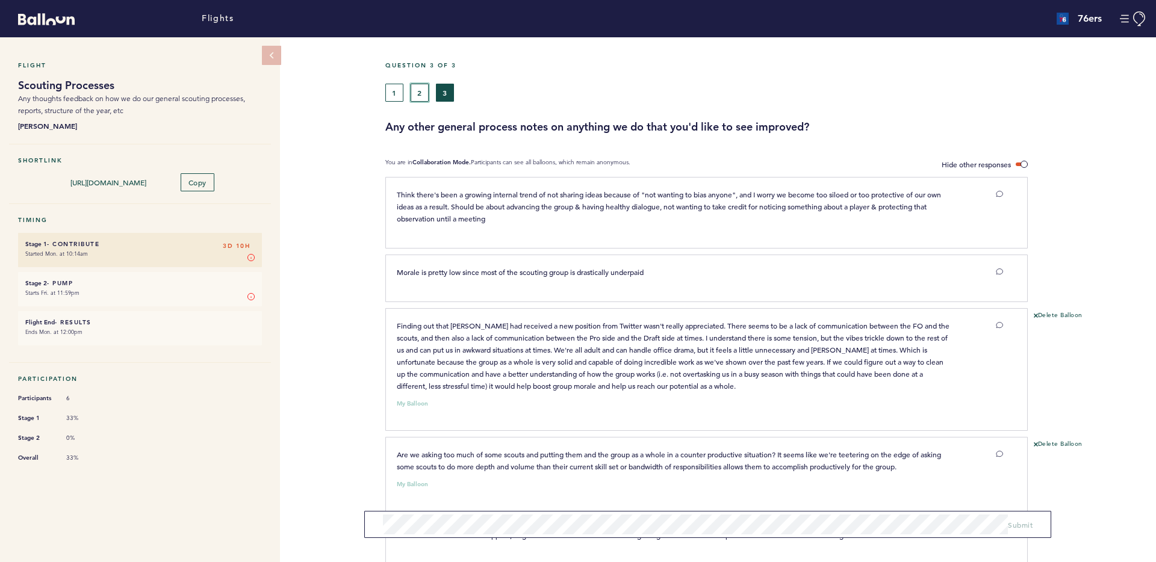
click at [425, 95] on button "2" at bounding box center [420, 93] width 18 height 18
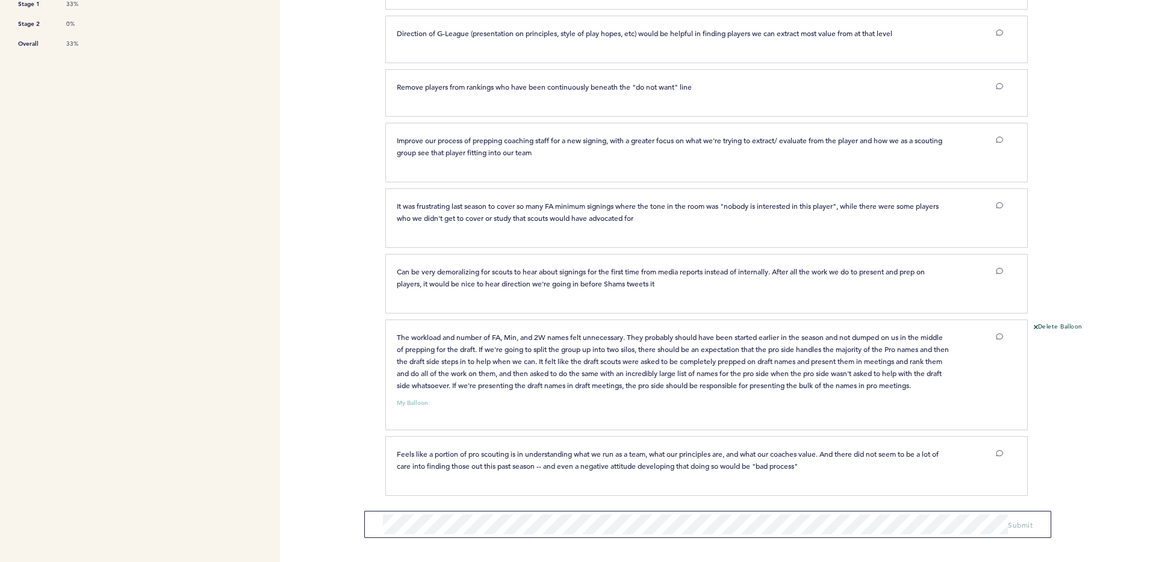
scroll to position [425, 0]
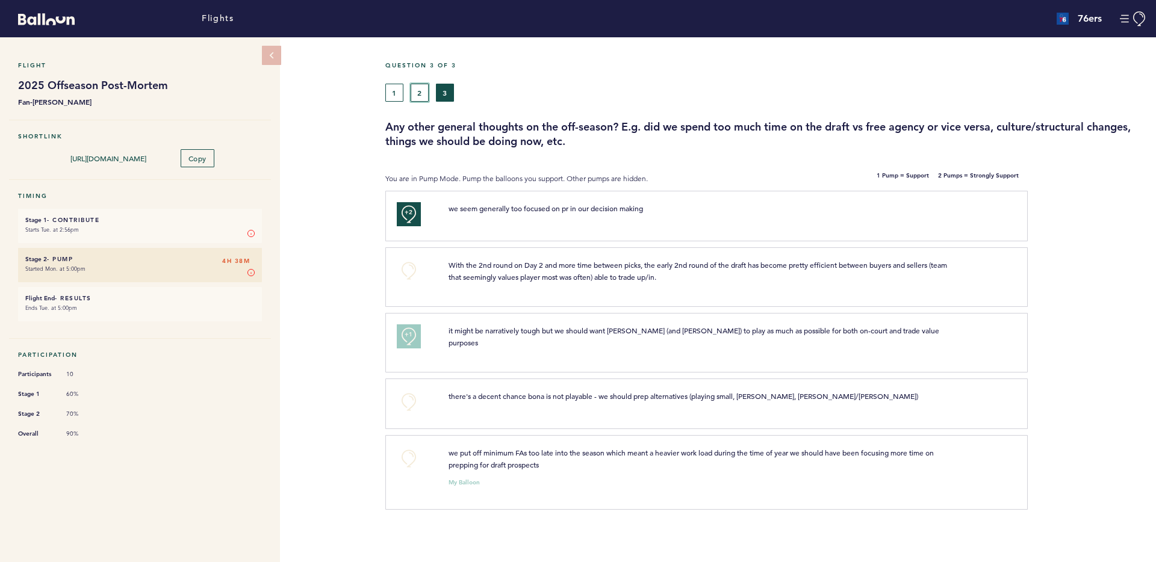
click at [424, 89] on button "2" at bounding box center [420, 93] width 18 height 18
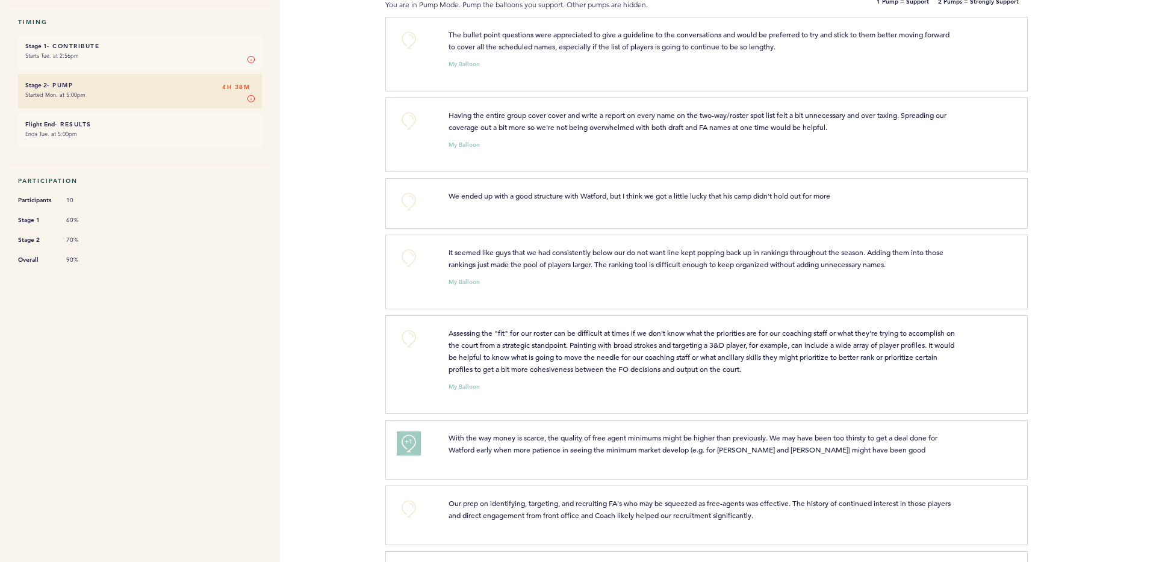
scroll to position [172, 0]
